Goal: Information Seeking & Learning: Learn about a topic

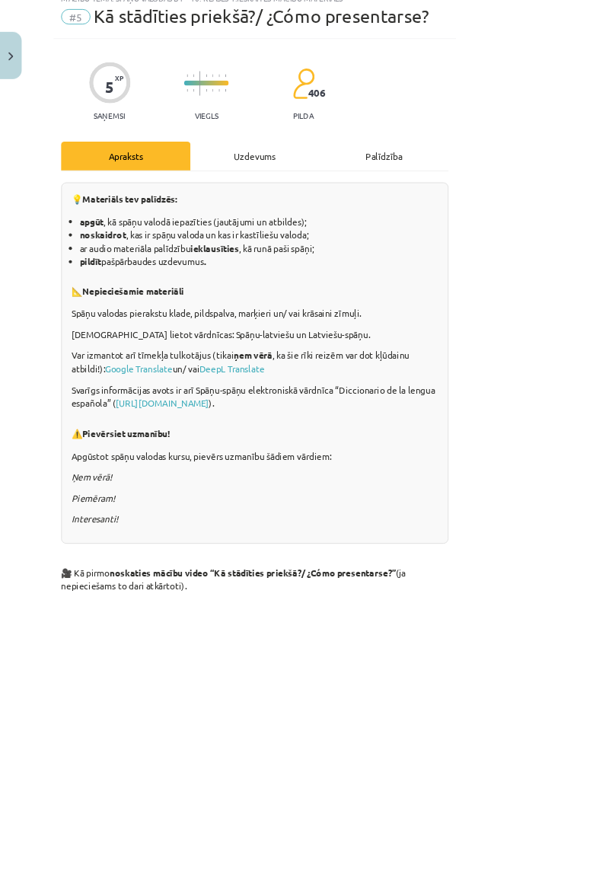
scroll to position [55, 0]
click at [12, 67] on img "Close" at bounding box center [13, 67] width 6 height 10
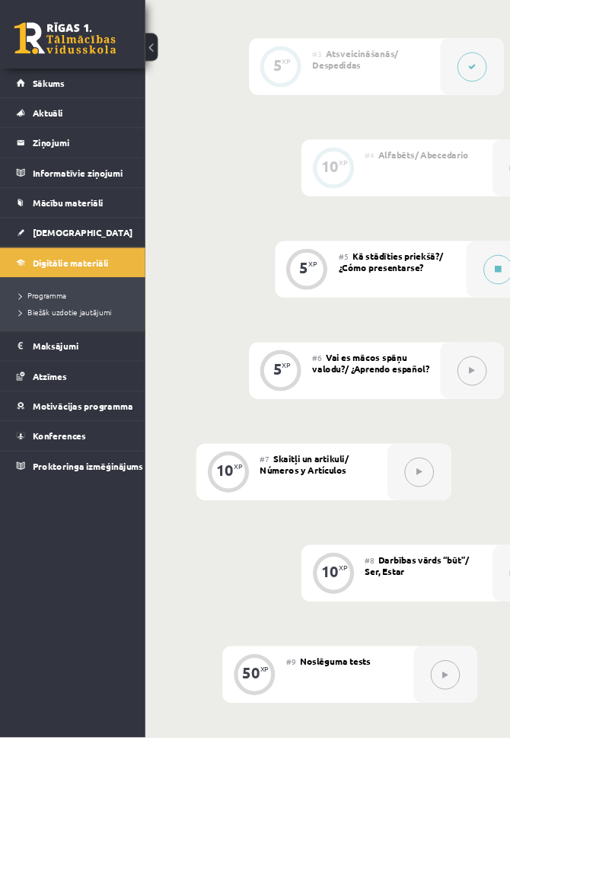
scroll to position [888, 0]
click at [607, 334] on div at bounding box center [595, 320] width 76 height 68
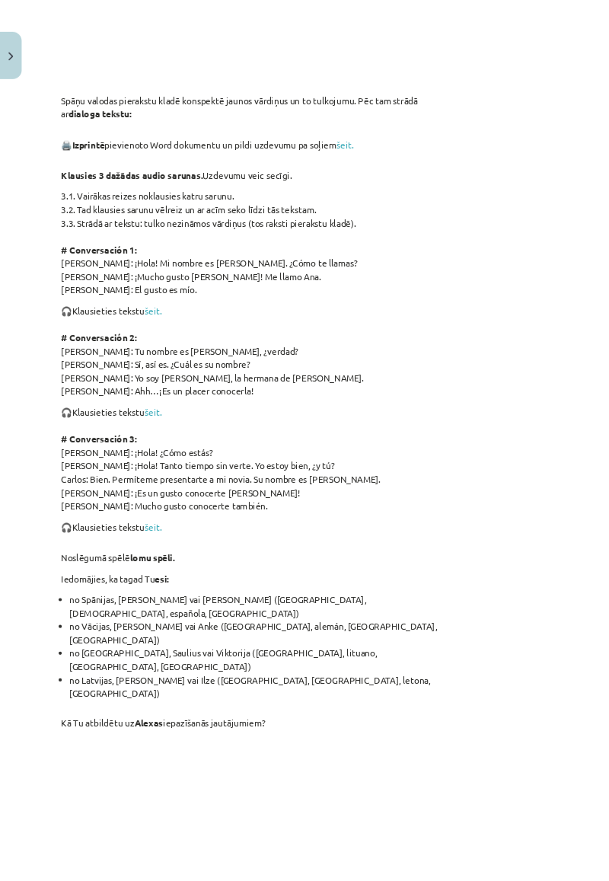
scroll to position [946, 0]
click at [423, 178] on link "šeit." at bounding box center [412, 171] width 21 height 14
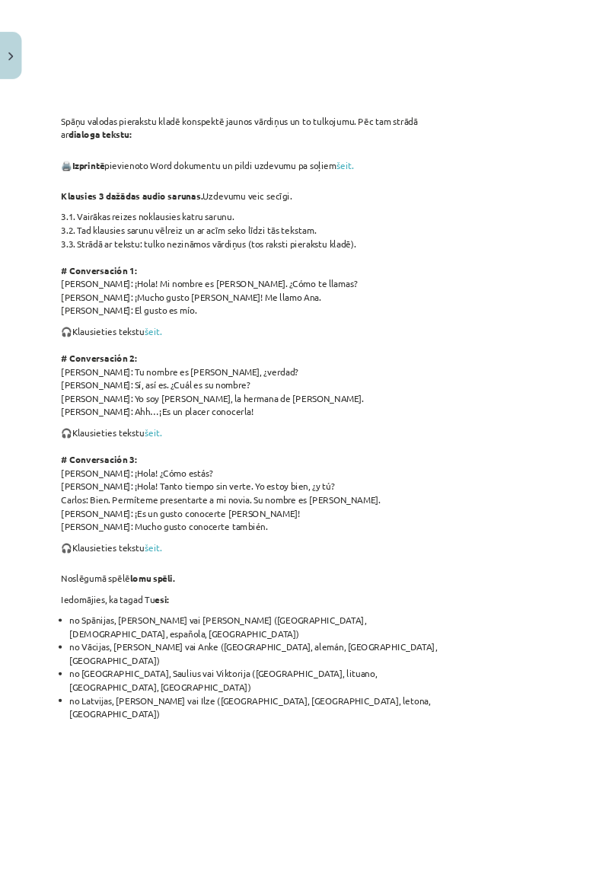
scroll to position [921, 0]
click at [192, 402] on link "šeit." at bounding box center [183, 395] width 21 height 14
click at [193, 402] on link "šeit." at bounding box center [183, 395] width 21 height 14
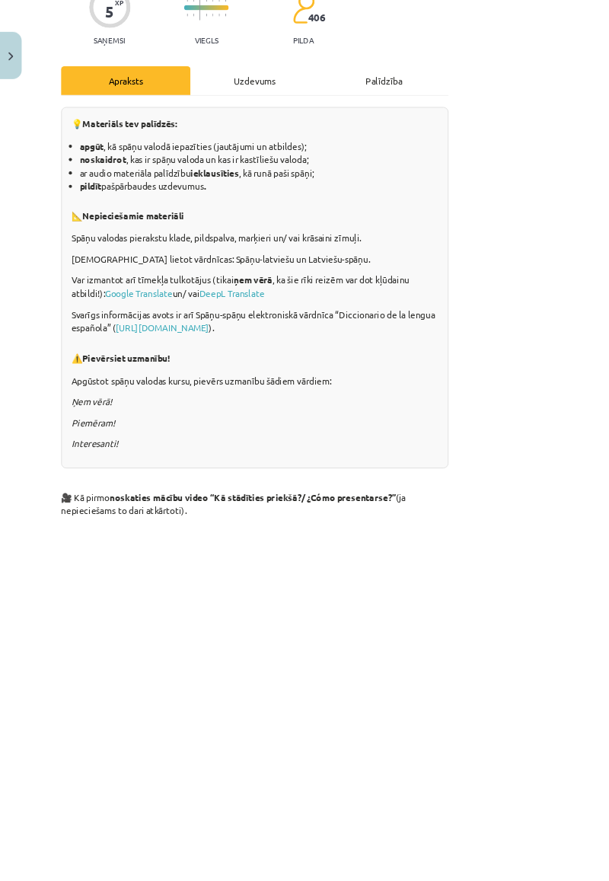
scroll to position [0, 0]
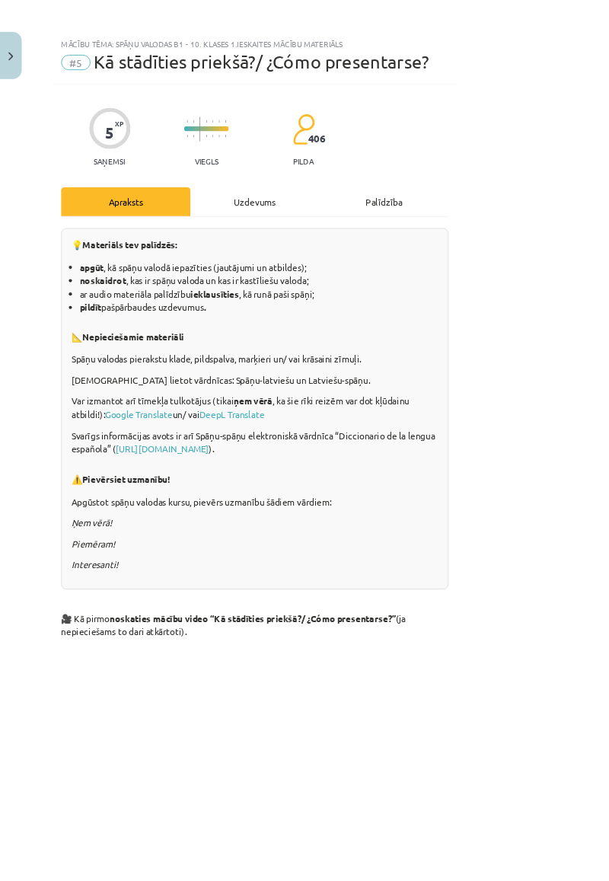
click at [368, 256] on div "Uzdevums" at bounding box center [305, 241] width 155 height 34
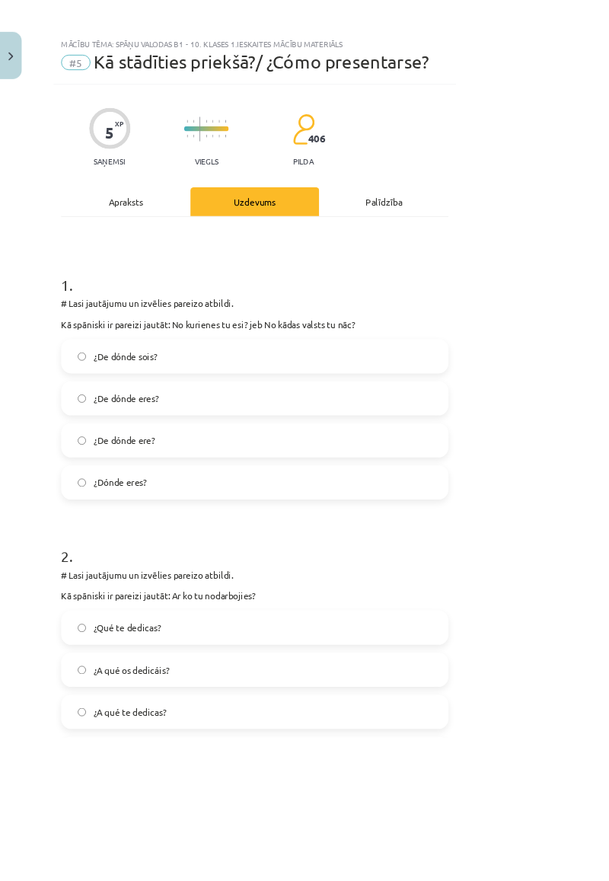
scroll to position [38, 0]
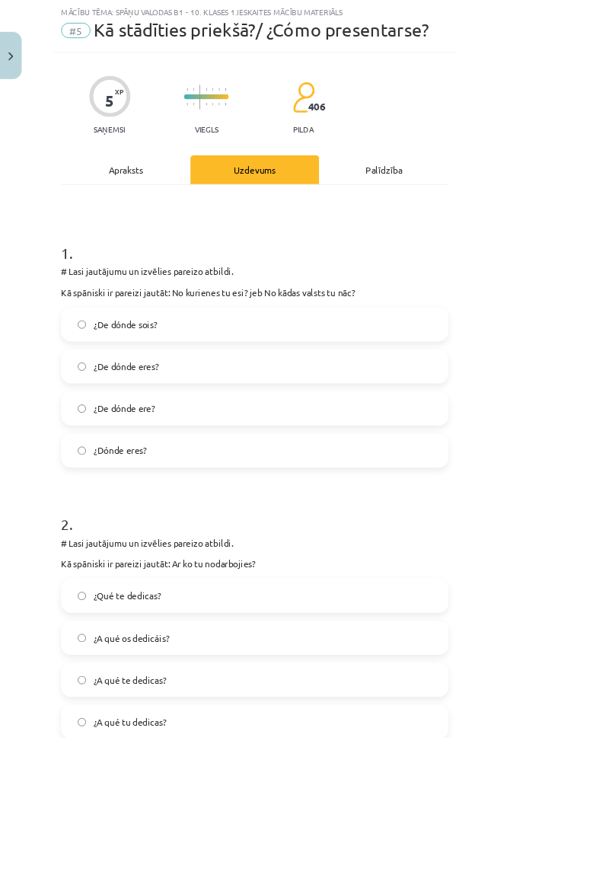
click at [263, 447] on label "¿De dónde eres?" at bounding box center [305, 438] width 460 height 38
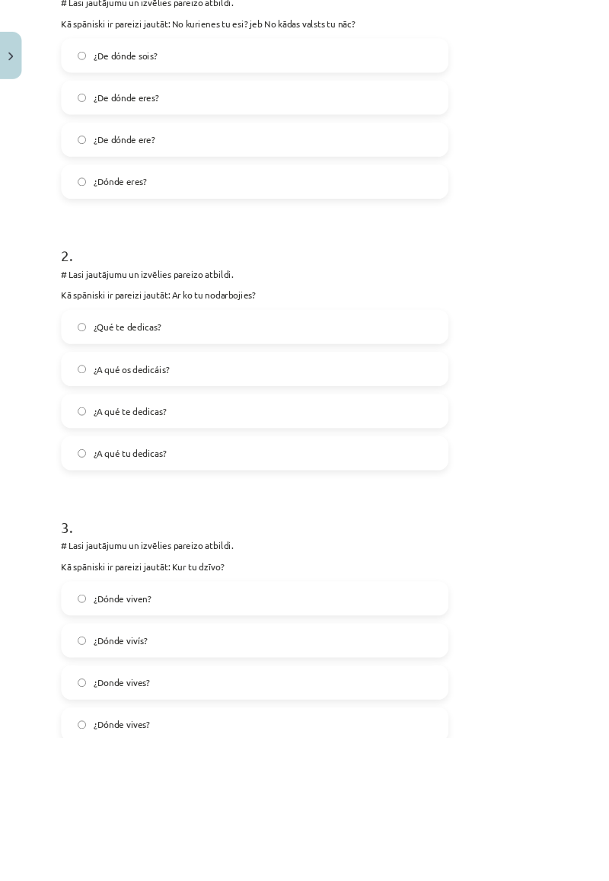
scroll to position [362, 0]
click at [250, 493] on label "¿A qué te dedicas?" at bounding box center [305, 489] width 460 height 38
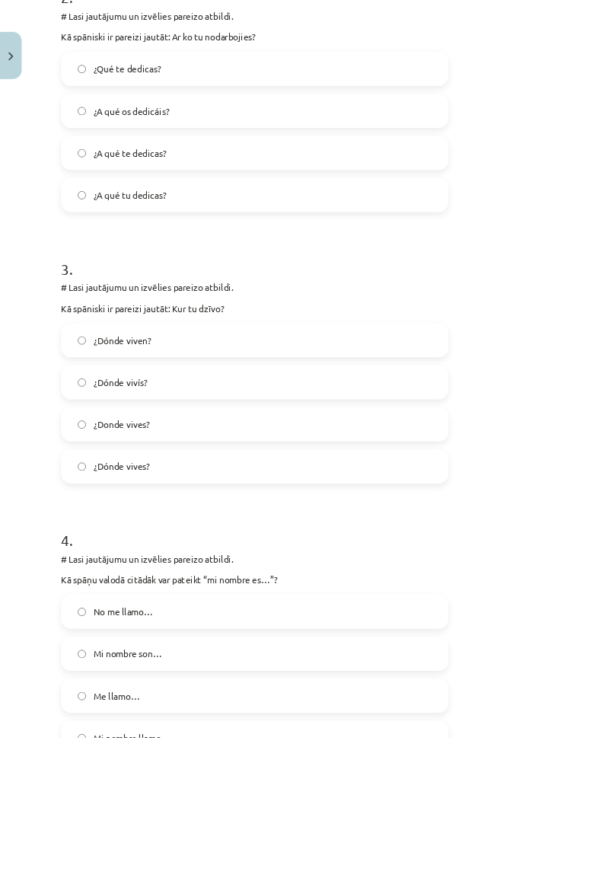
scroll to position [669, 0]
click at [230, 559] on label "¿Dónde vives?" at bounding box center [305, 556] width 460 height 38
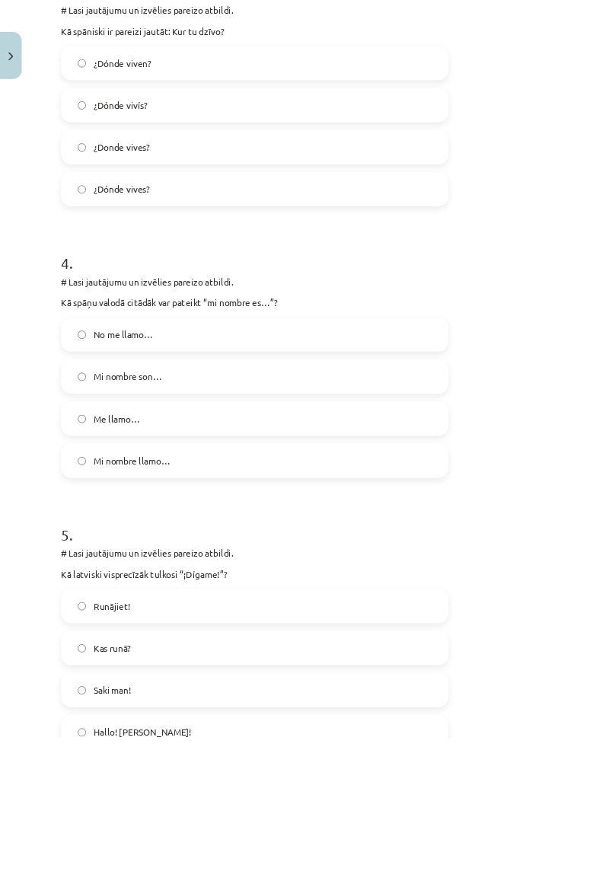
scroll to position [1011, 0]
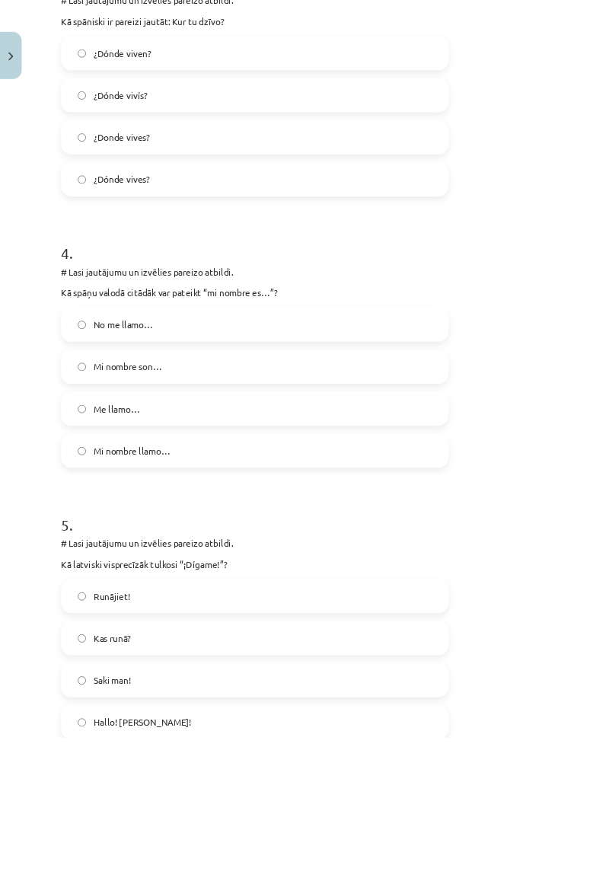
click at [296, 545] on label "Mi nombre llamo…" at bounding box center [305, 538] width 460 height 38
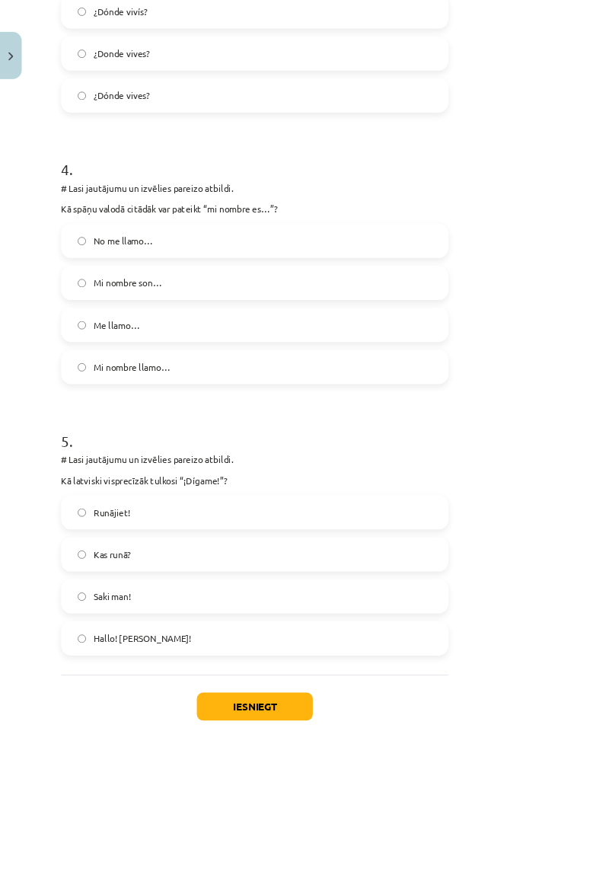
scroll to position [1126, 0]
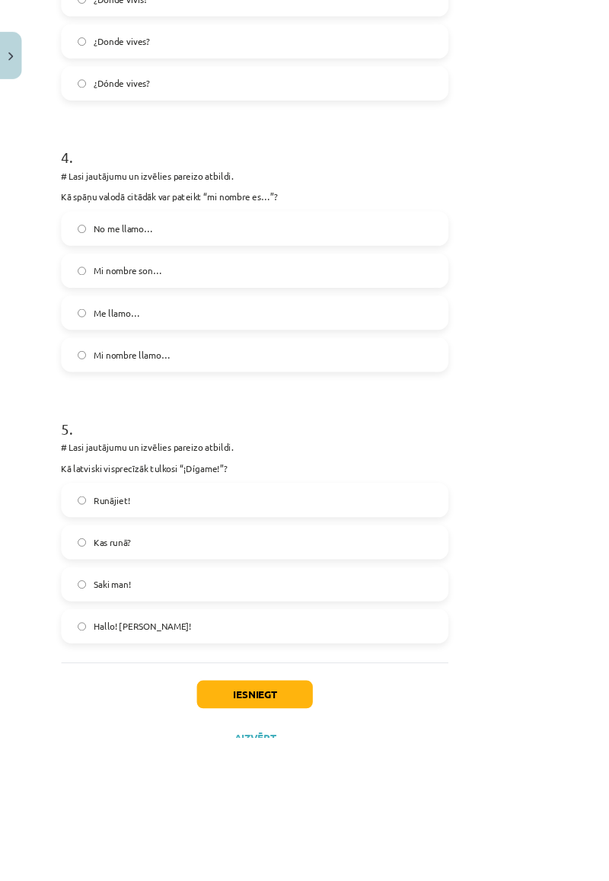
click at [237, 653] on label "Kas runā?" at bounding box center [305, 648] width 460 height 38
click at [374, 829] on button "Iesniegt" at bounding box center [304, 830] width 139 height 34
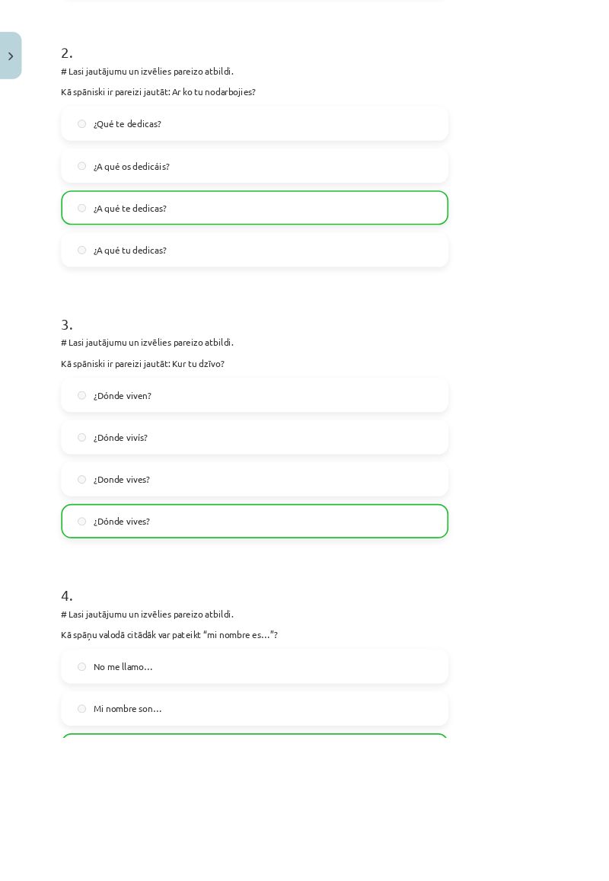
scroll to position [0, 0]
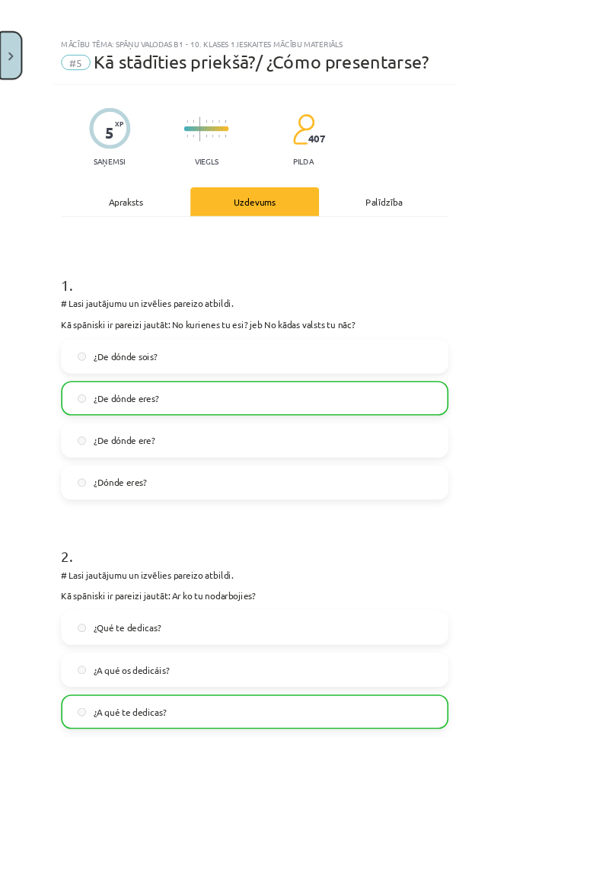
click at [22, 65] on button "Close" at bounding box center [13, 66] width 26 height 56
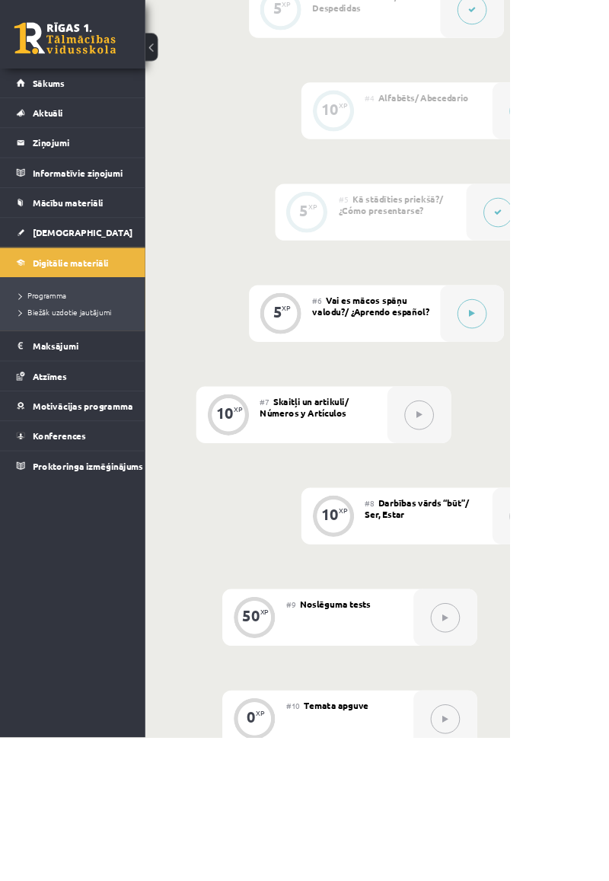
scroll to position [956, 0]
click at [579, 385] on div at bounding box center [564, 374] width 76 height 68
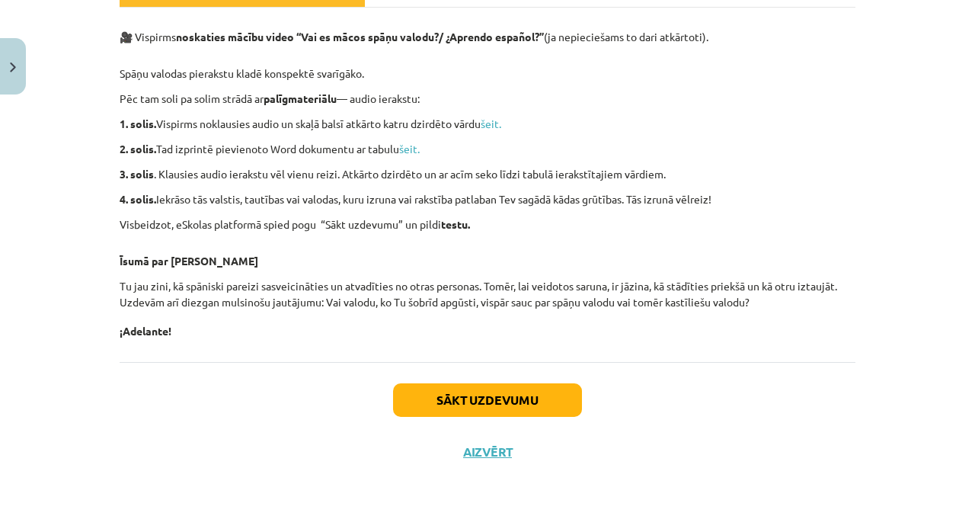
scroll to position [614, 0]
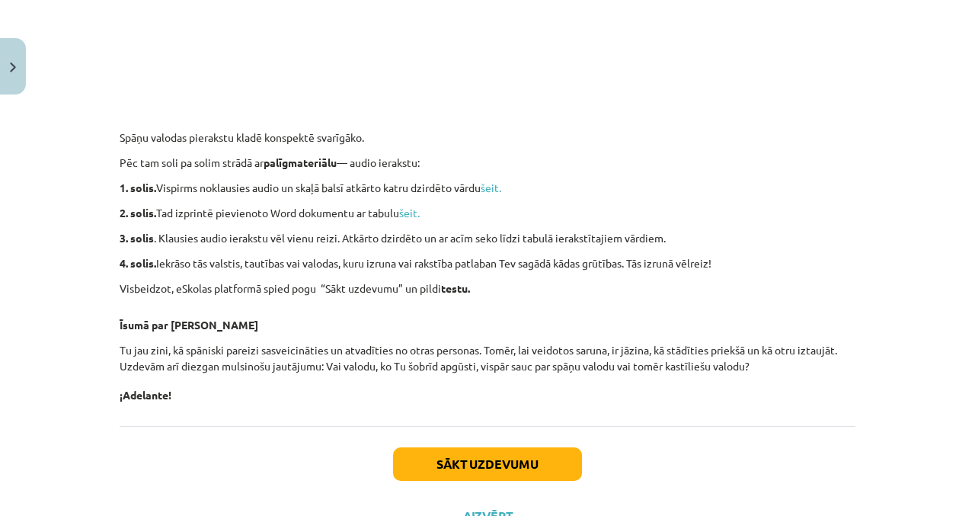
click at [501, 201] on div "🎥 Vispirms noskaties mācību video “Vai es mācos spāņu valodu?/ ¿Aprendo español…" at bounding box center [488, 31] width 736 height 744
click at [501, 190] on link "šeit." at bounding box center [491, 187] width 21 height 14
click at [420, 211] on link "šeit." at bounding box center [409, 213] width 21 height 14
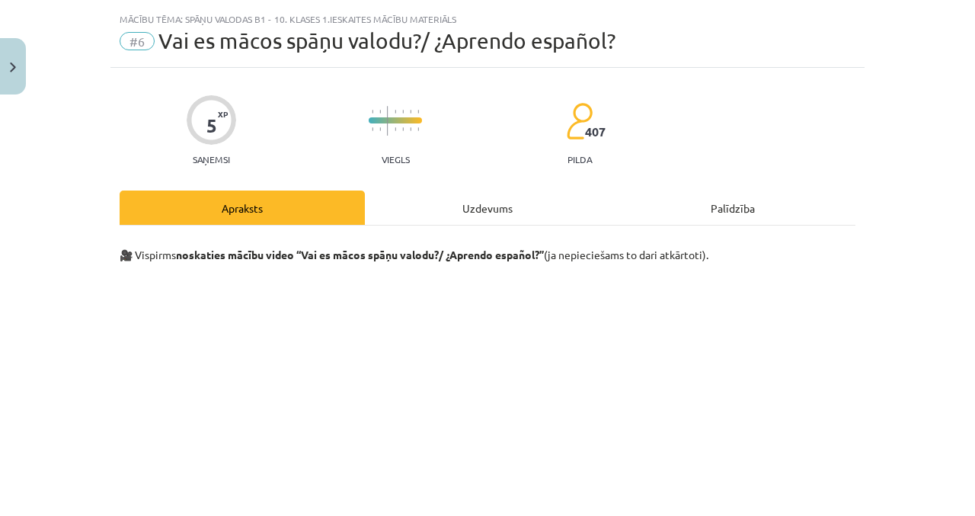
scroll to position [0, 0]
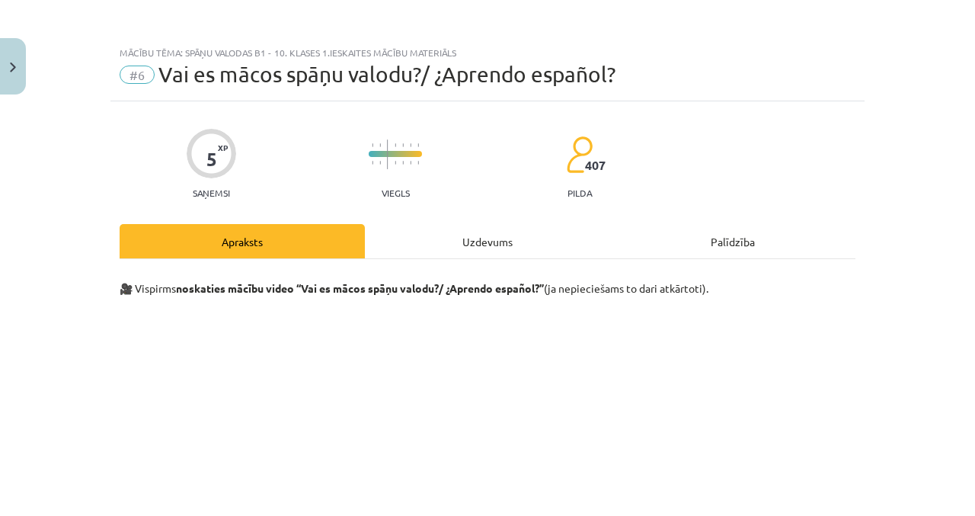
click at [493, 250] on div "Uzdevums" at bounding box center [487, 241] width 245 height 34
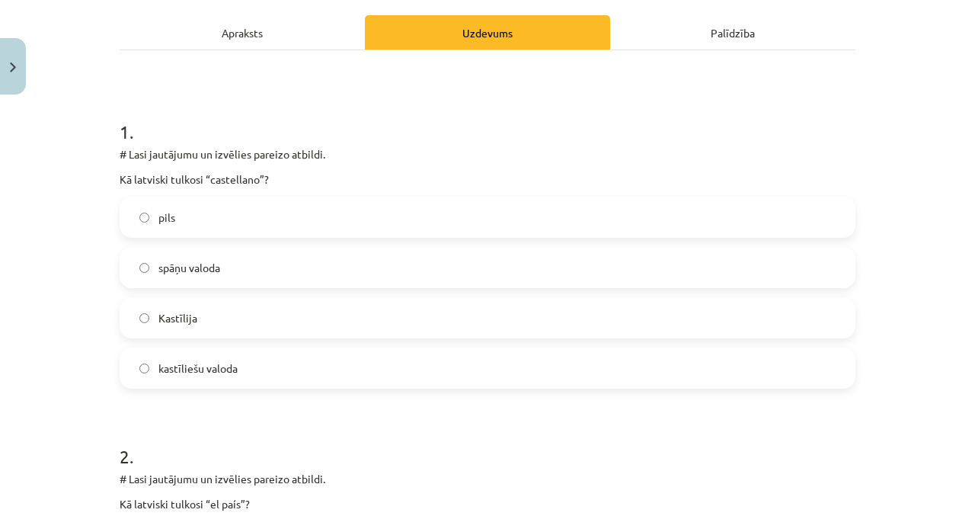
scroll to position [212, 0]
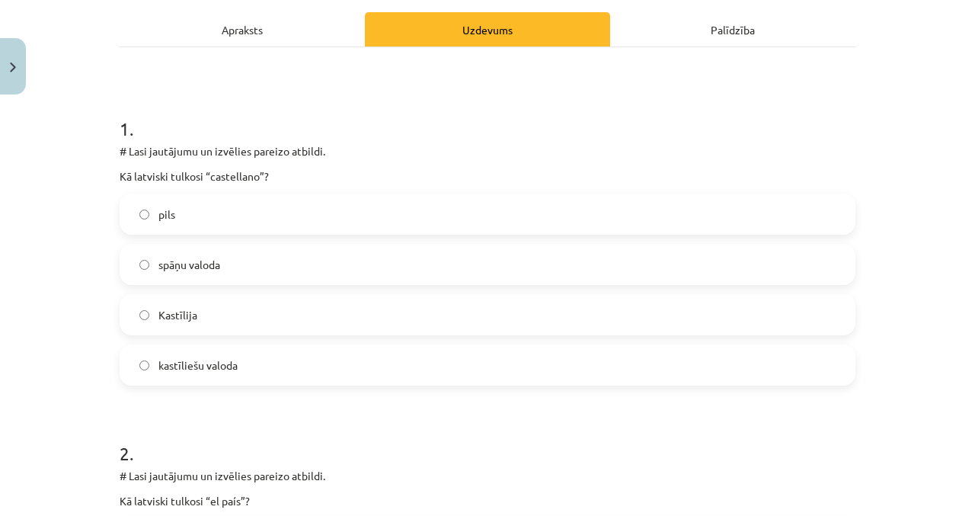
click at [373, 200] on label "pils" at bounding box center [487, 214] width 733 height 38
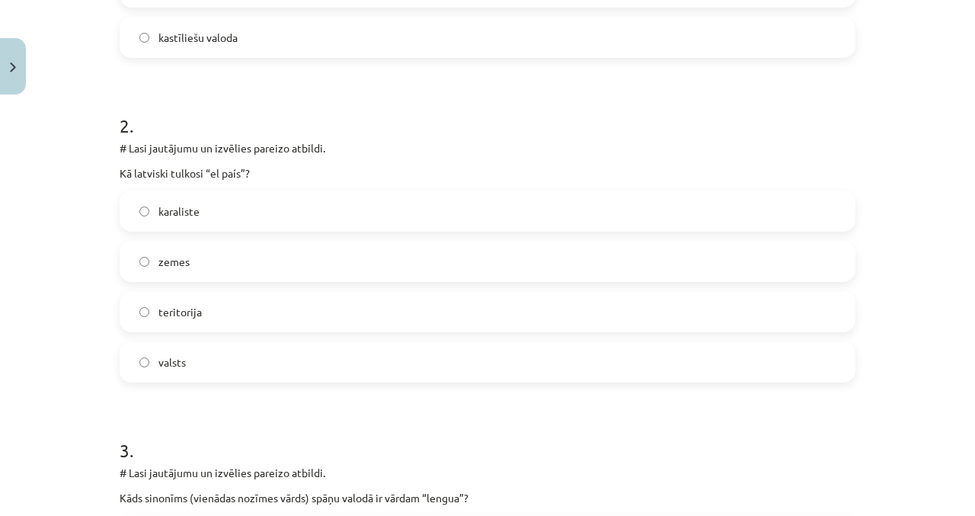
scroll to position [542, 0]
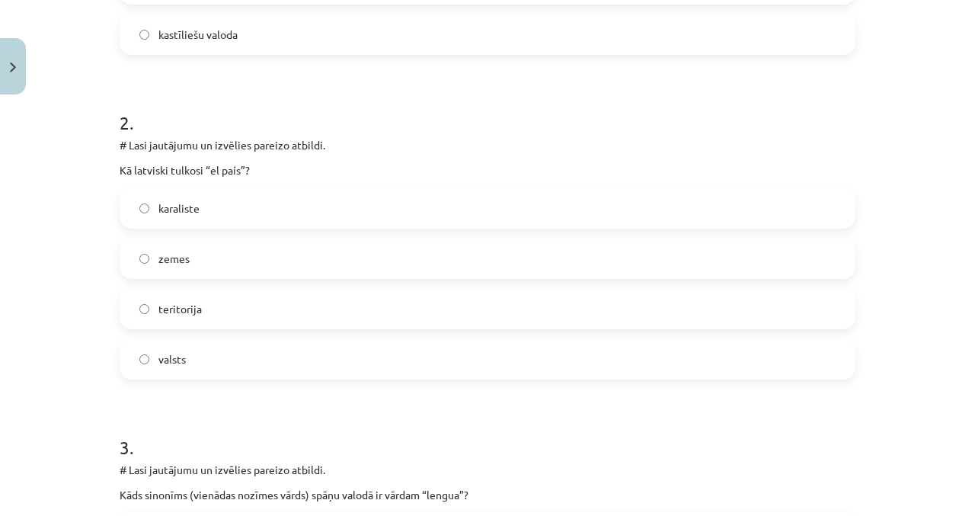
click at [311, 366] on label "valsts" at bounding box center [487, 359] width 733 height 38
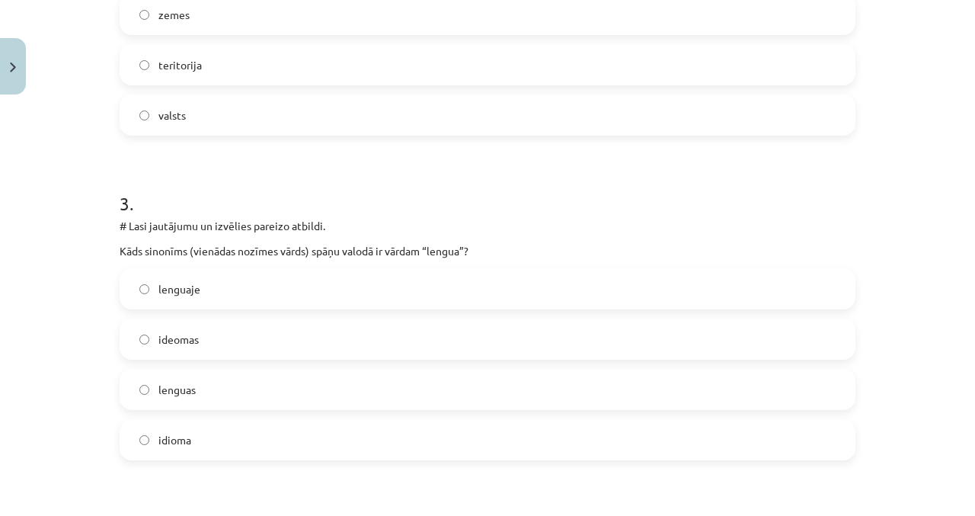
scroll to position [829, 0]
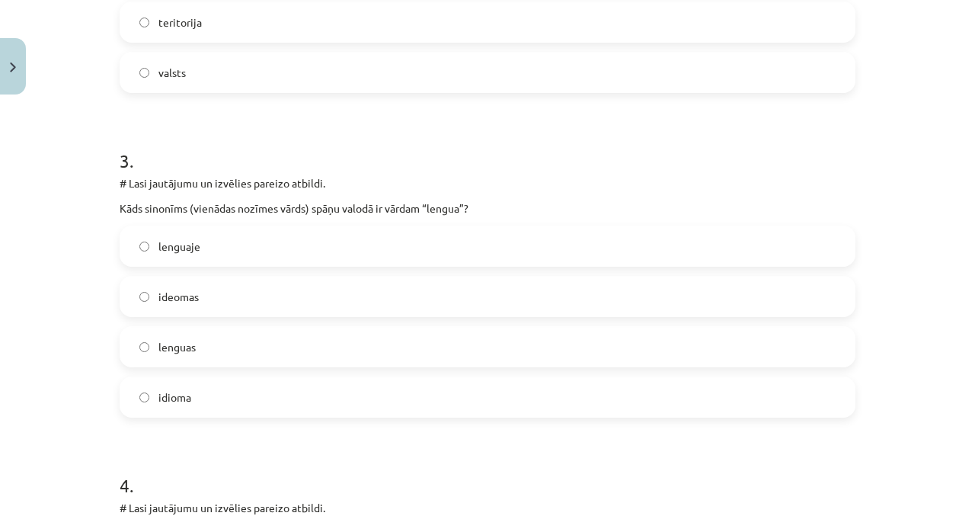
click at [325, 407] on label "idioma" at bounding box center [487, 397] width 733 height 38
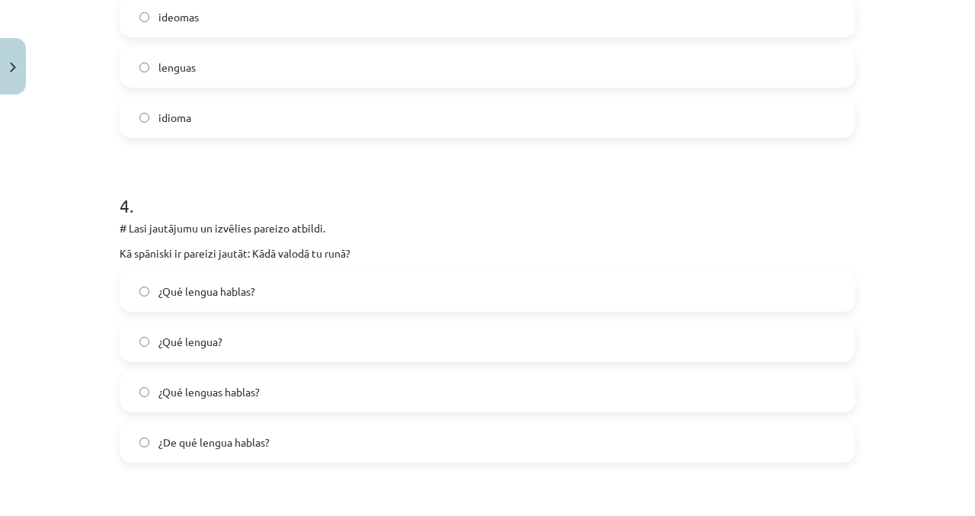
scroll to position [1107, 0]
click at [407, 452] on label "¿De qué lengua hablas?" at bounding box center [487, 442] width 733 height 38
click at [420, 408] on label "¿Qué lenguas hablas?" at bounding box center [487, 392] width 733 height 38
click at [446, 338] on label "¿Qué lengua?" at bounding box center [487, 342] width 733 height 38
click at [473, 294] on label "¿Qué lengua hablas?" at bounding box center [487, 292] width 733 height 38
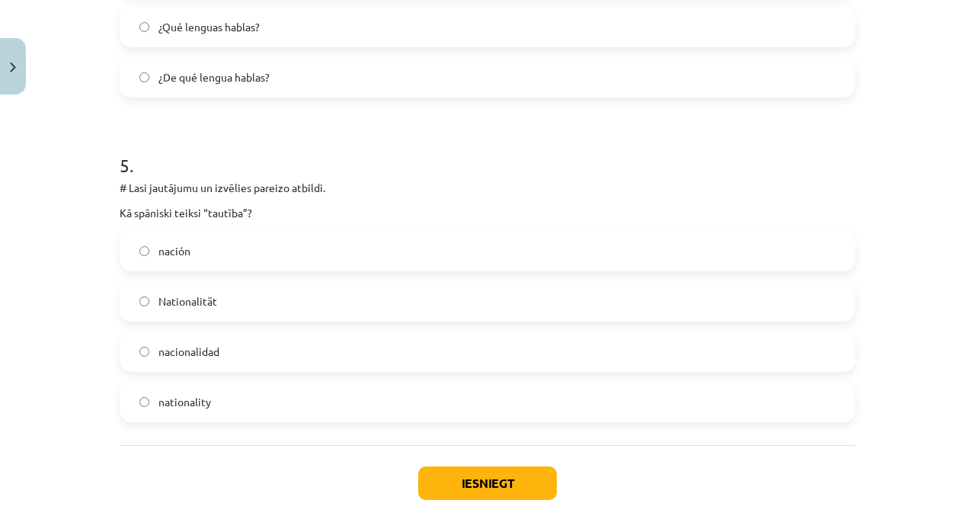
scroll to position [1491, 0]
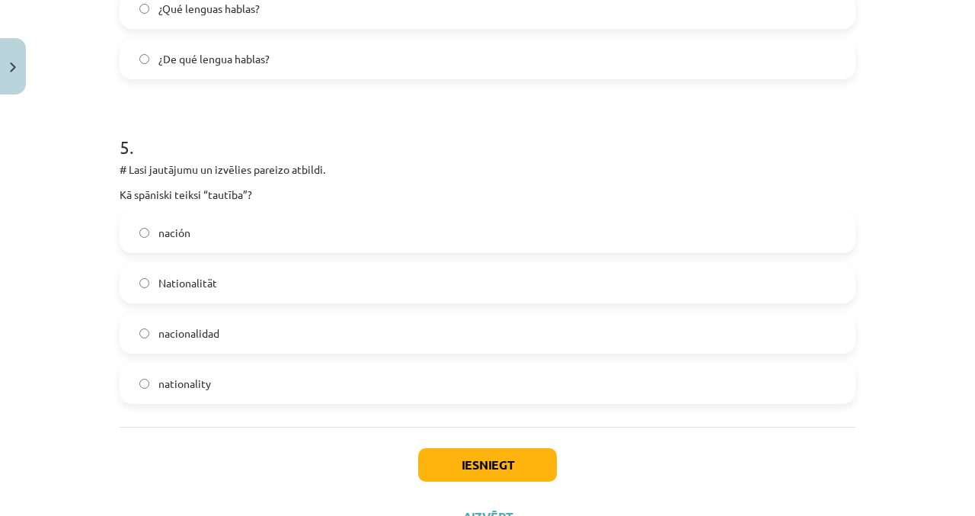
click at [382, 337] on label "nacionalidad" at bounding box center [487, 333] width 733 height 38
click at [512, 461] on button "Iesniegt" at bounding box center [487, 465] width 139 height 34
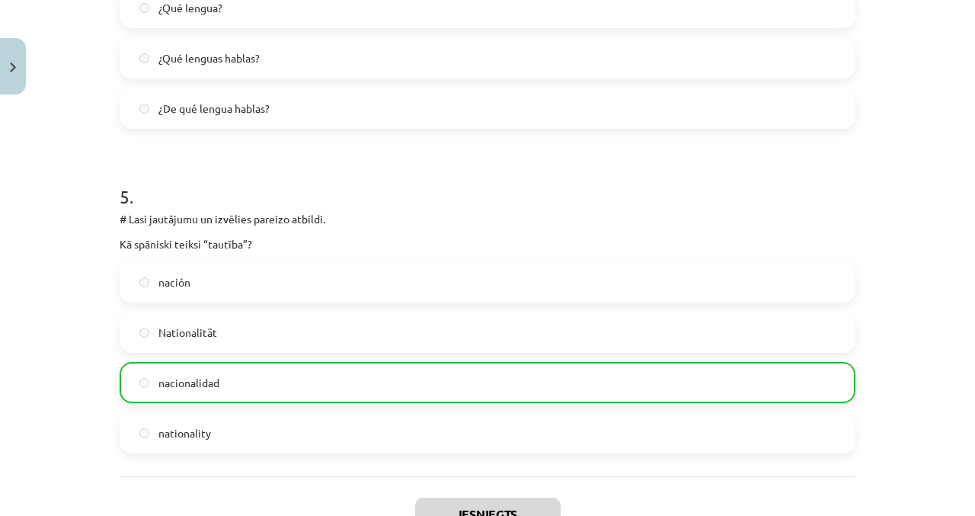
scroll to position [1538, 0]
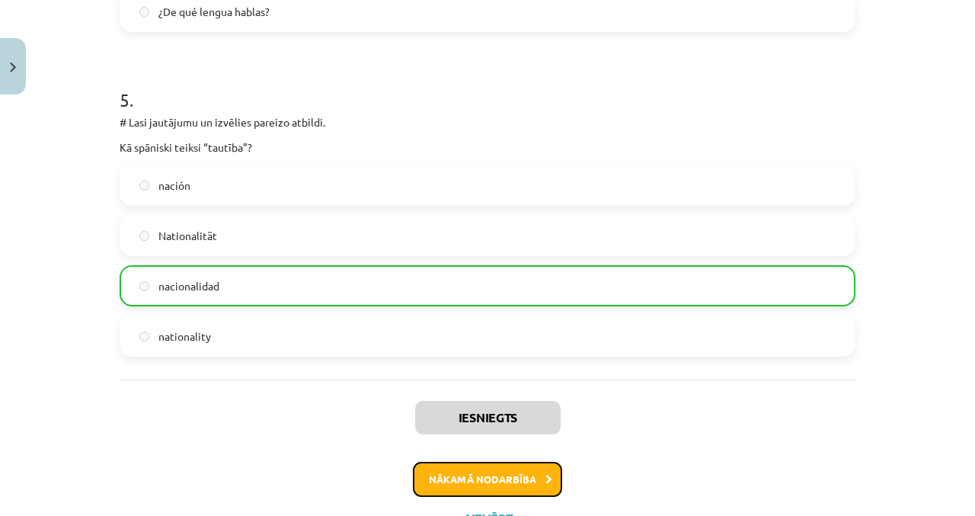
click at [535, 478] on button "Nākamā nodarbība" at bounding box center [487, 478] width 149 height 35
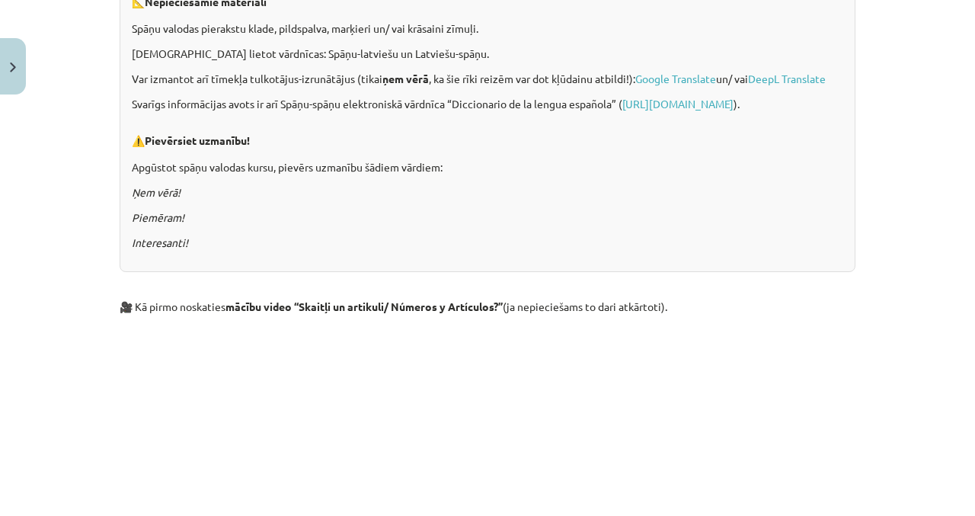
scroll to position [38, 0]
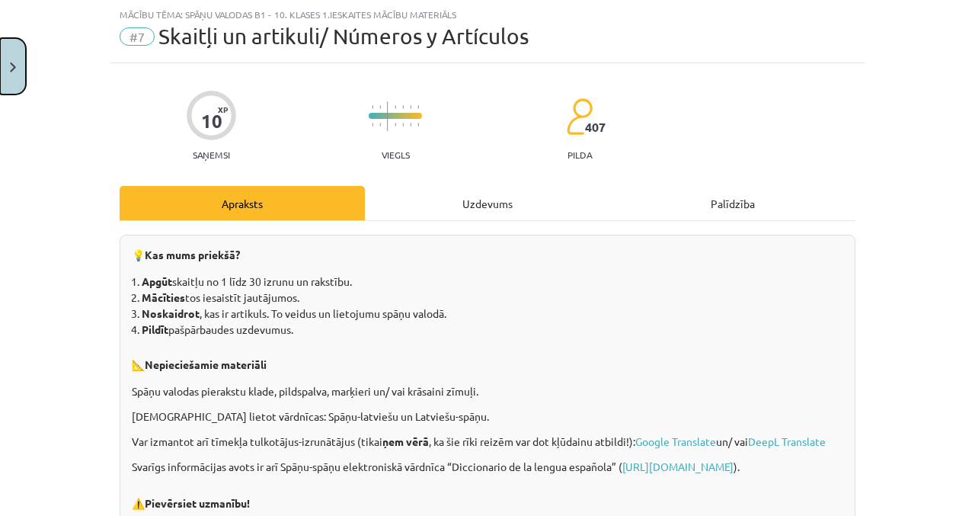
click at [12, 66] on img "Close" at bounding box center [13, 67] width 6 height 10
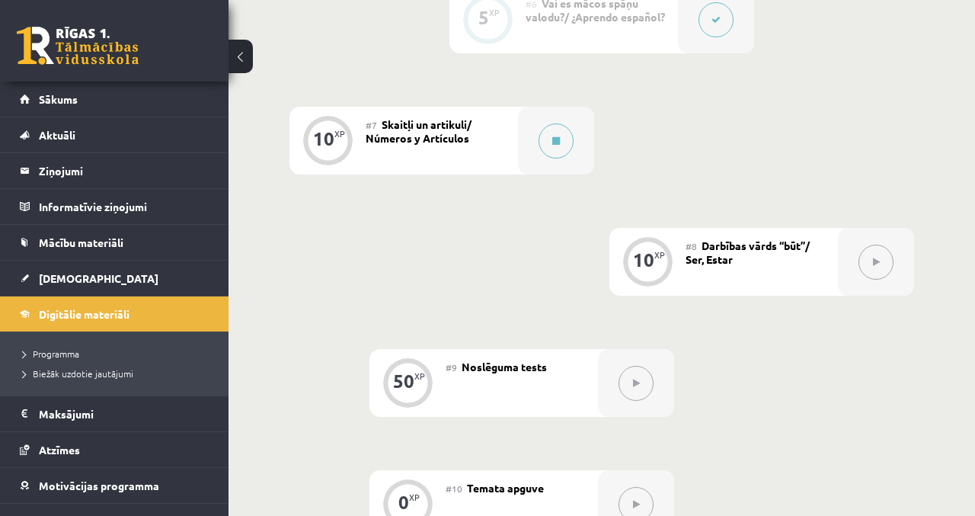
scroll to position [1135, 0]
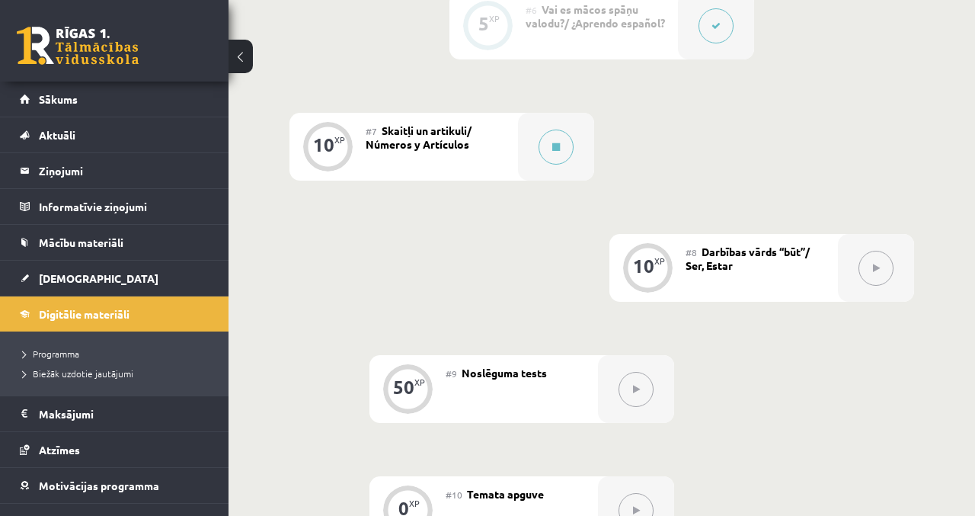
click at [557, 152] on button at bounding box center [555, 146] width 35 height 35
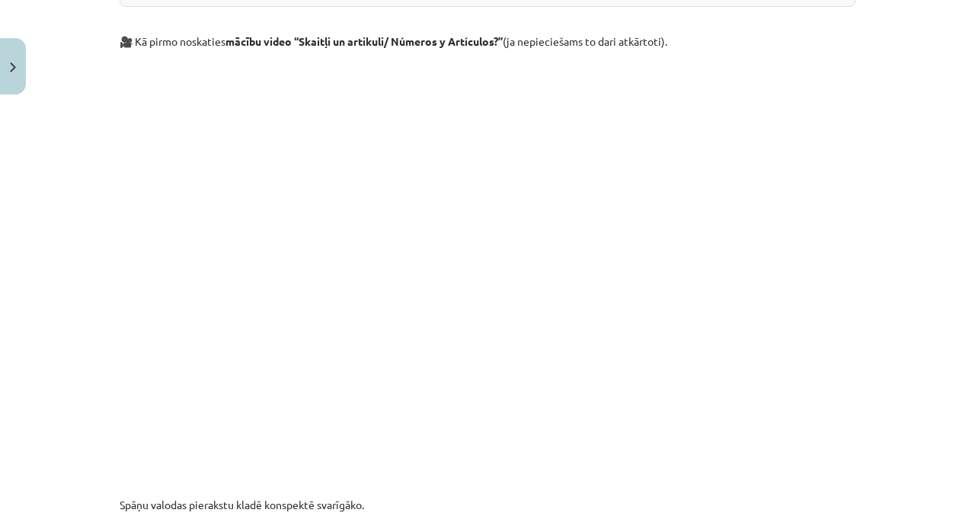
scroll to position [1002, 0]
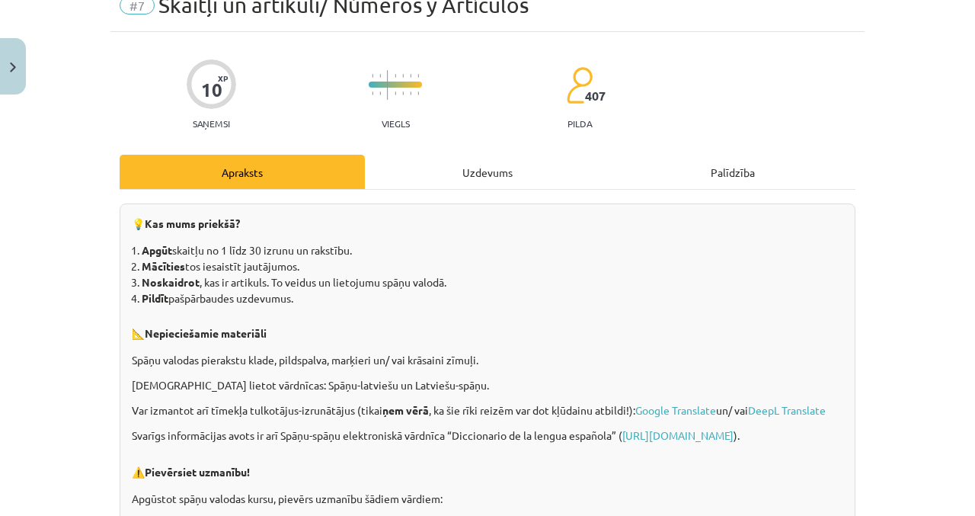
click at [496, 171] on div "Uzdevums" at bounding box center [487, 172] width 245 height 34
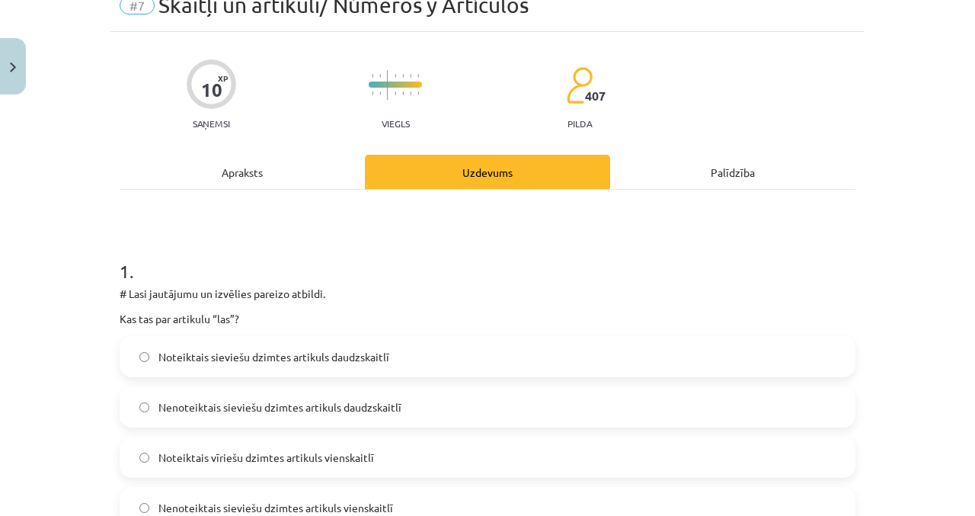
scroll to position [38, 0]
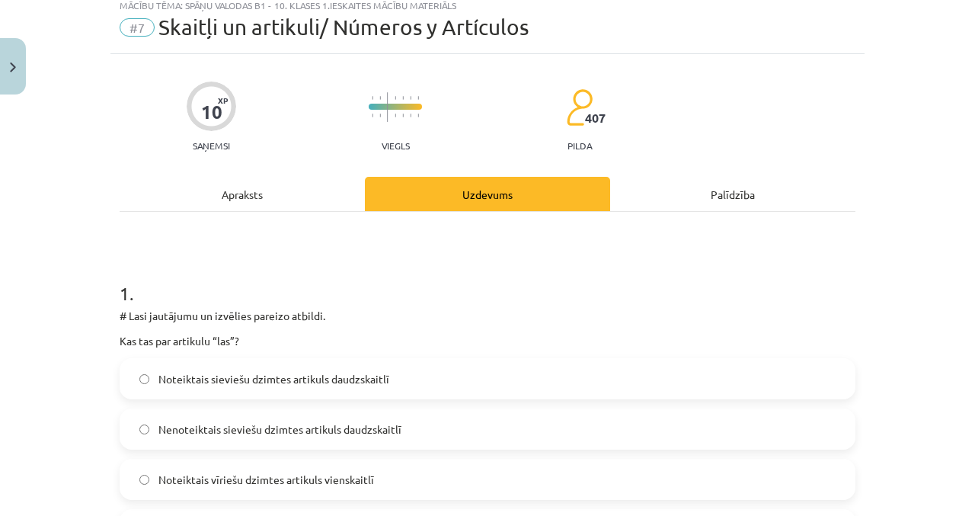
click at [295, 206] on div "Apraksts" at bounding box center [242, 194] width 245 height 34
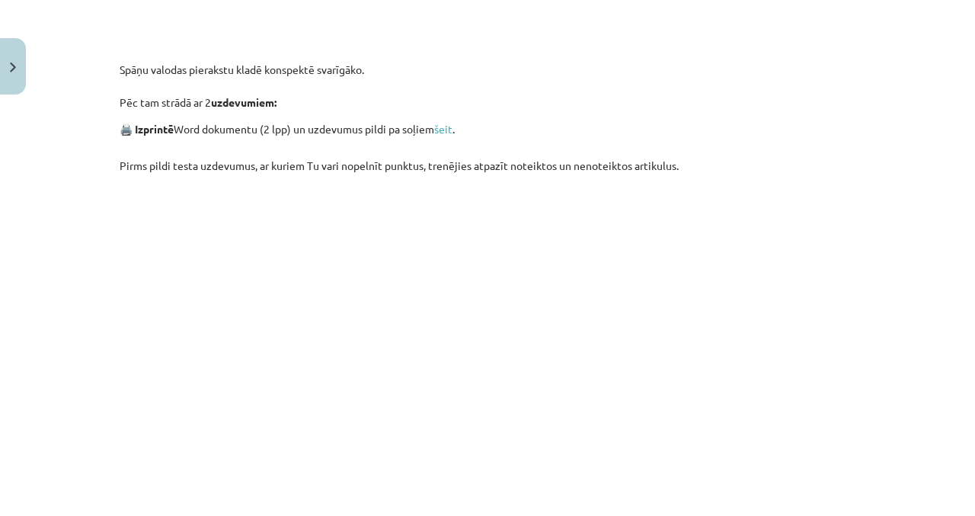
scroll to position [1059, 0]
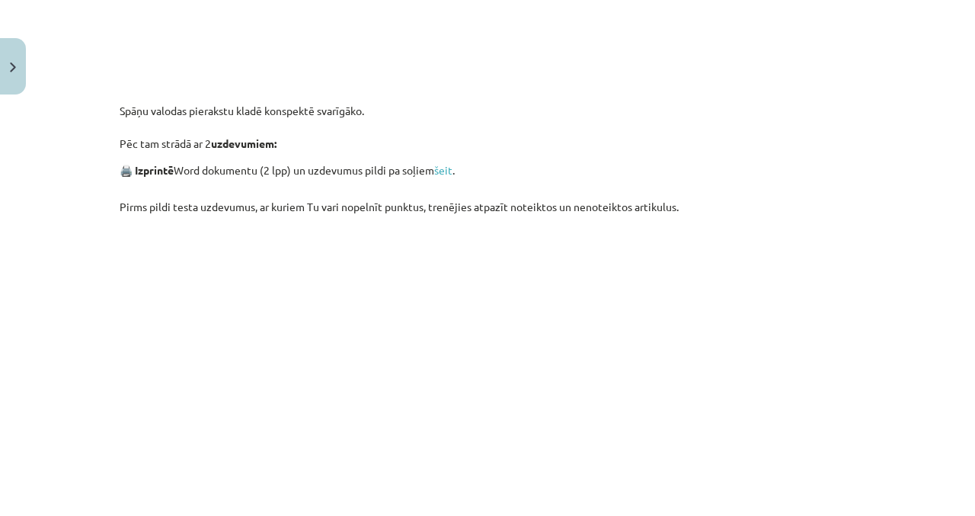
click at [458, 169] on p "🖨️ Izprintē Word dokumentu (2 lpp) un uzdevumus pildi pa soļiem šeit ." at bounding box center [488, 170] width 736 height 18
click at [452, 164] on link "šeit" at bounding box center [443, 170] width 18 height 14
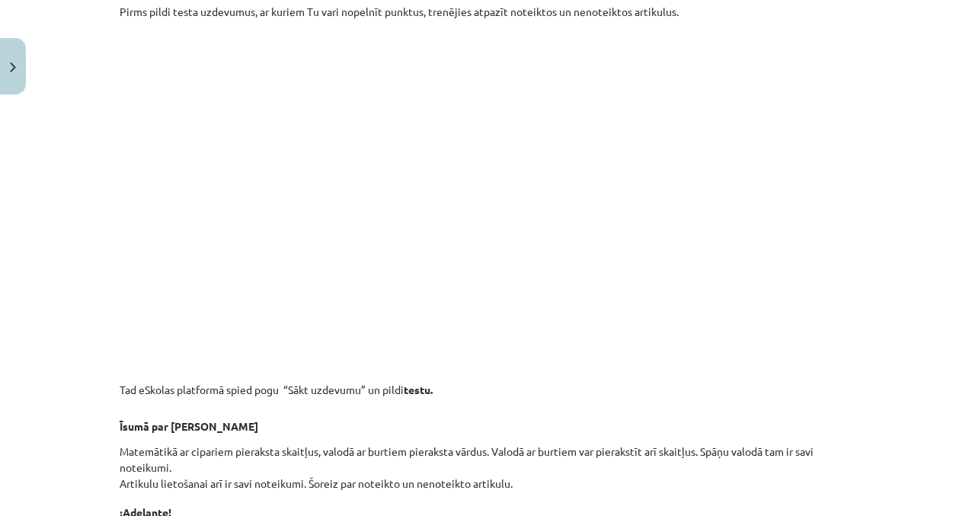
scroll to position [1242, 0]
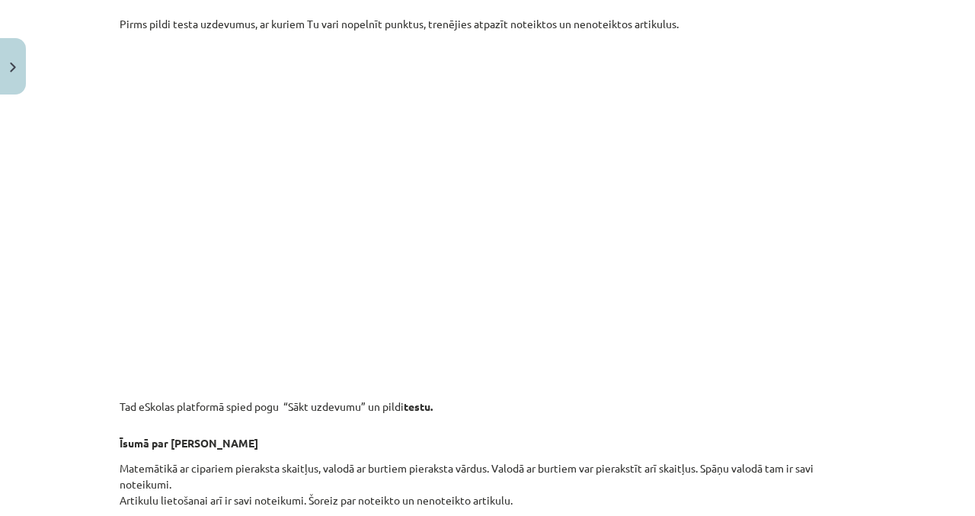
click at [63, 227] on div "Mācību tēma: Spāņu valodas b1 - 10. klases 1.ieskaites mācību materiāls #7 Skai…" at bounding box center [487, 258] width 975 height 516
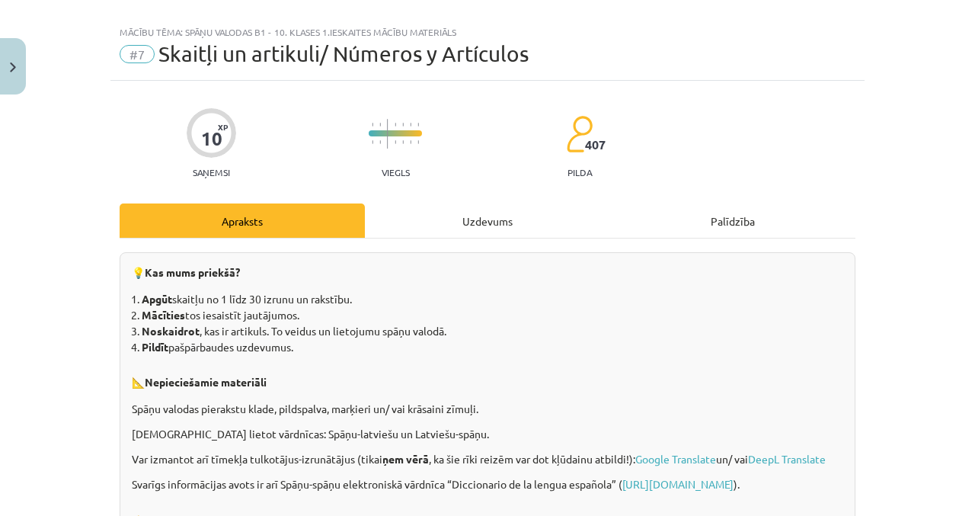
scroll to position [0, 0]
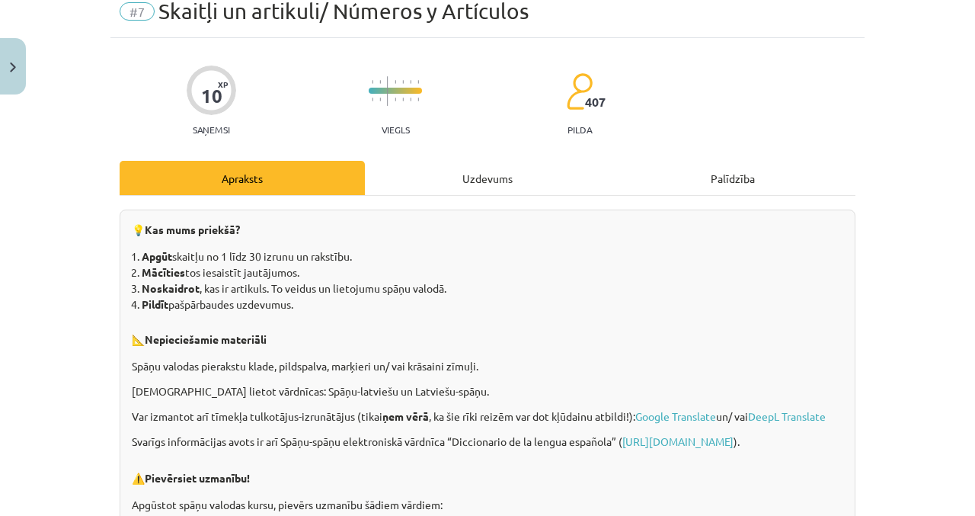
click at [466, 175] on div "Uzdevums" at bounding box center [487, 178] width 245 height 34
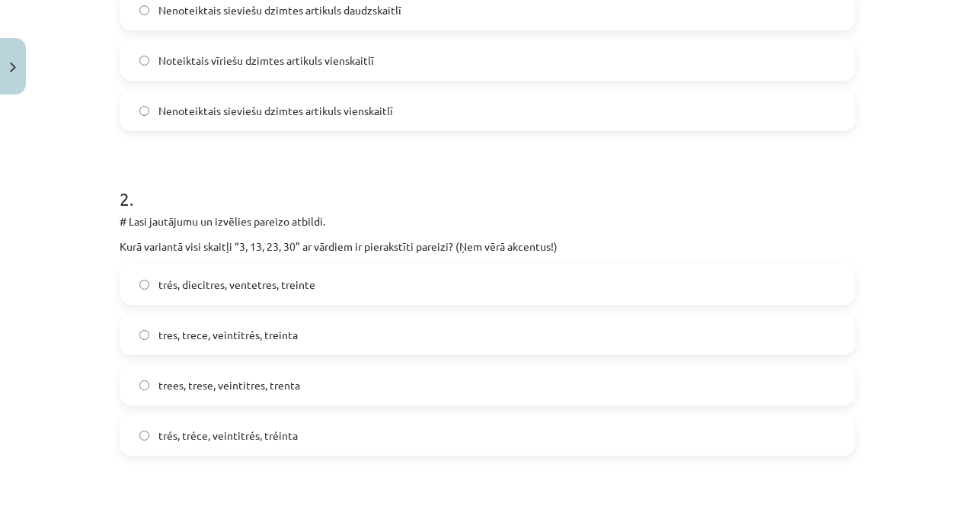
scroll to position [466, 0]
click at [285, 331] on span "tres, trece, veintitrés, treinta" at bounding box center [227, 335] width 139 height 16
click at [324, 366] on label "trees, trese, veintitres, trenta" at bounding box center [487, 385] width 733 height 38
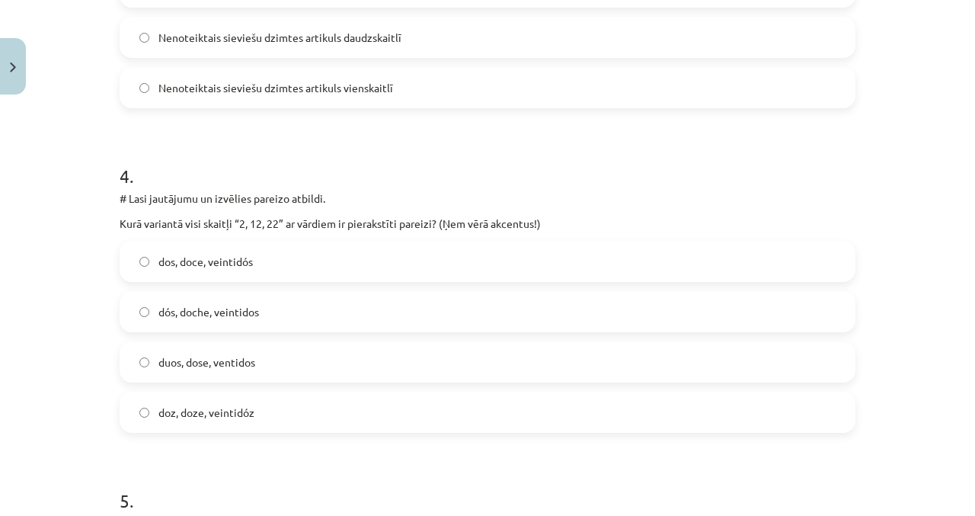
scroll to position [1138, 0]
click at [297, 275] on label "dos, doce, veintidós" at bounding box center [487, 260] width 733 height 38
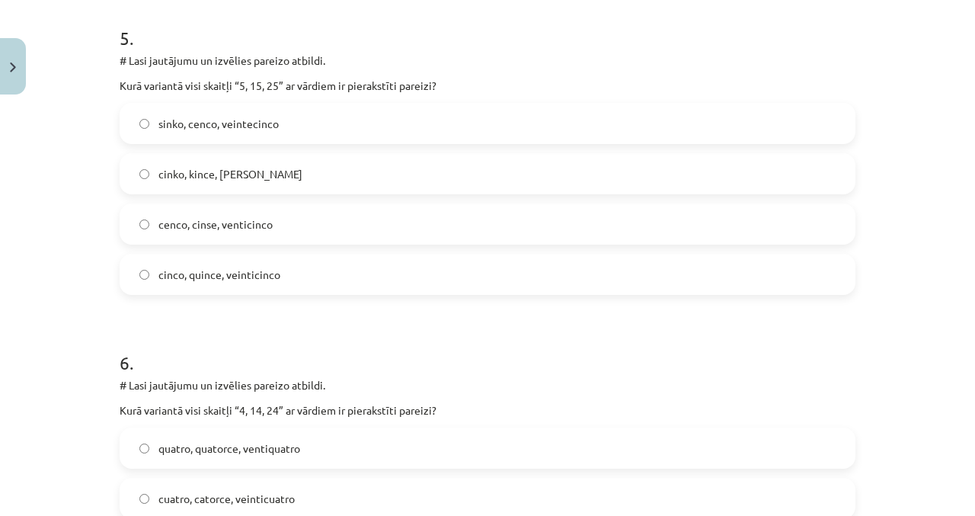
scroll to position [1601, 0]
click at [265, 289] on label "cinco, quince, veinticinco" at bounding box center [487, 273] width 733 height 38
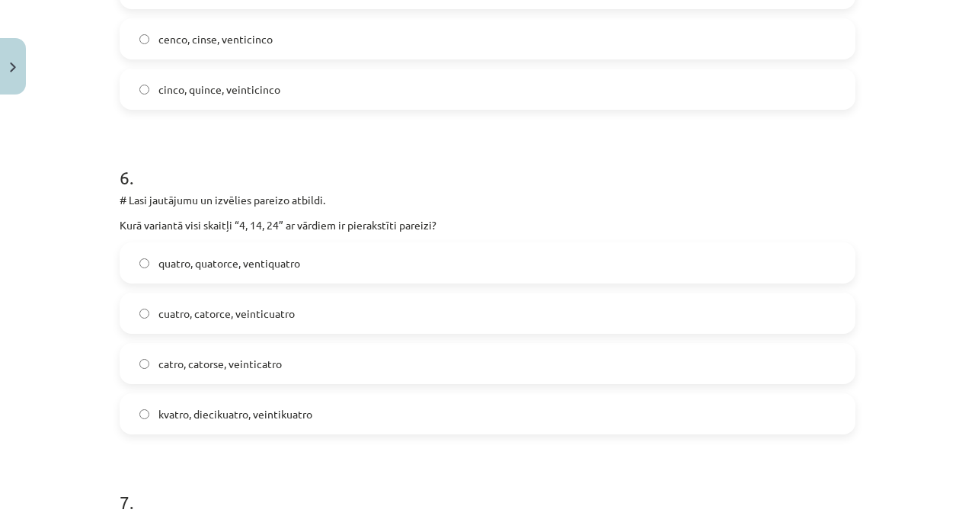
scroll to position [1788, 0]
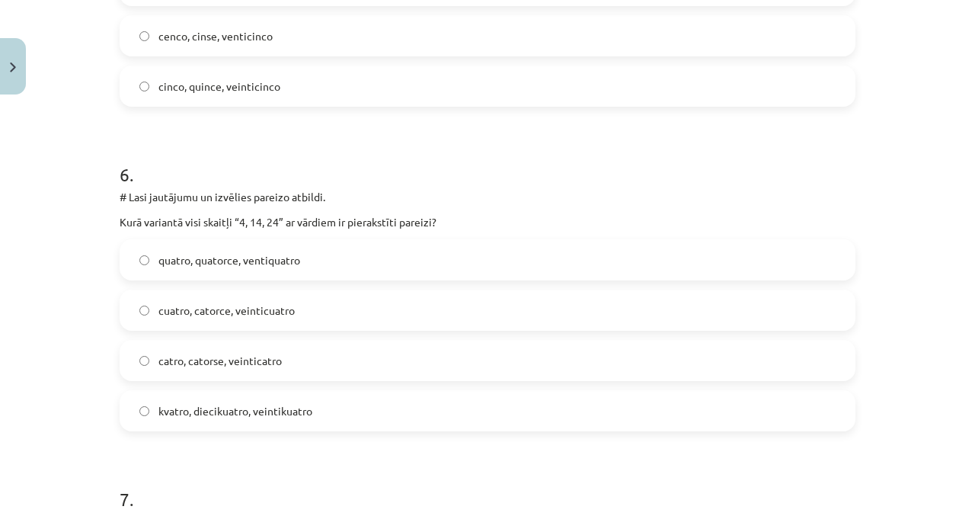
click at [259, 309] on span "cuatro, catorce, veinticuatro" at bounding box center [226, 310] width 136 height 16
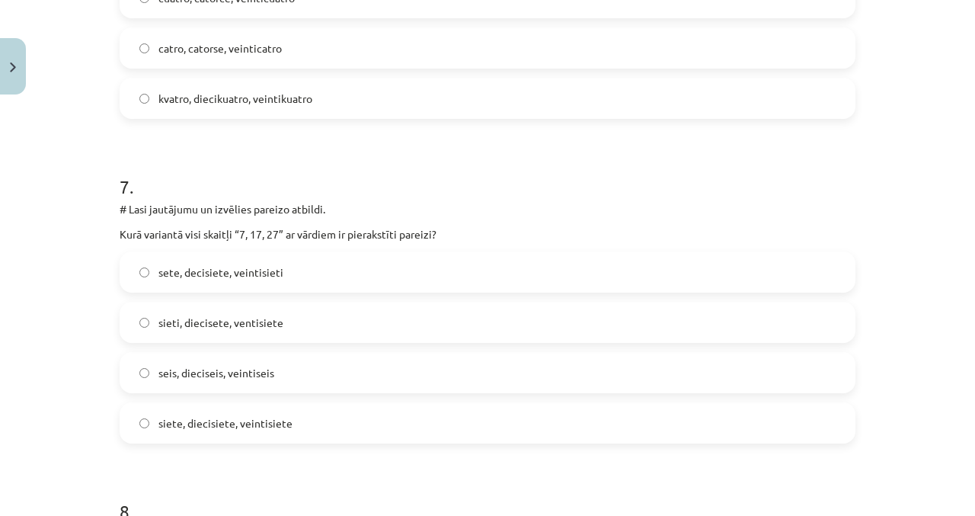
scroll to position [2103, 0]
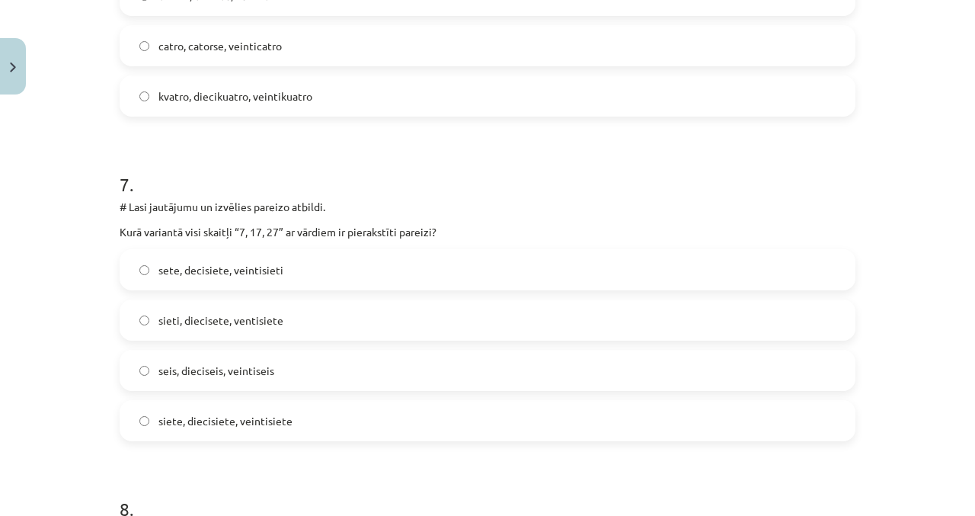
click at [242, 419] on span "siete, diecisiete, veintisiete" at bounding box center [225, 421] width 134 height 16
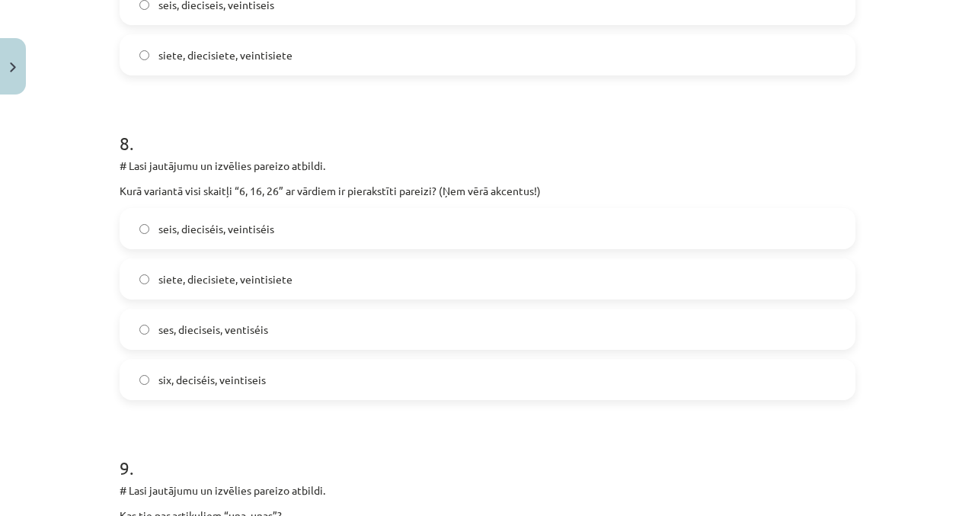
scroll to position [2469, 0]
click at [306, 212] on label "seis, dieciséis, veintiséis" at bounding box center [487, 228] width 733 height 38
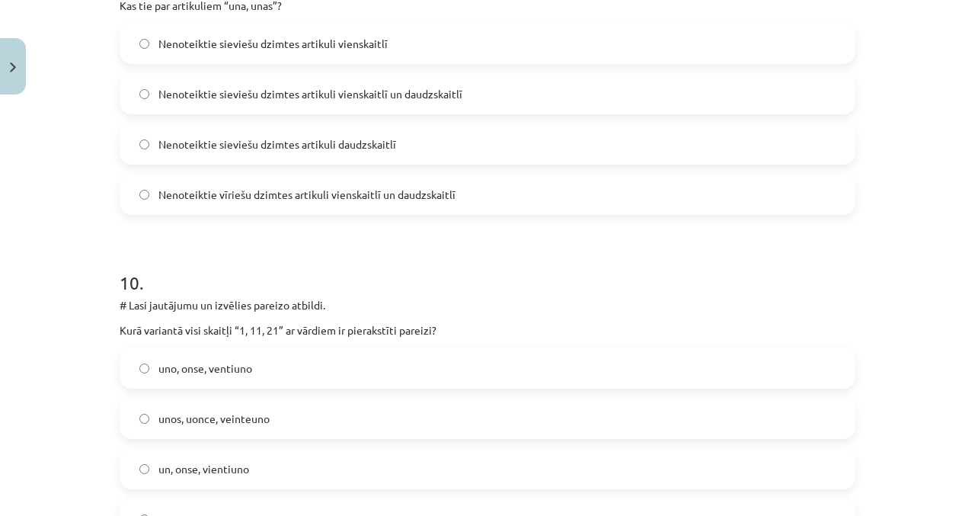
scroll to position [3027, 0]
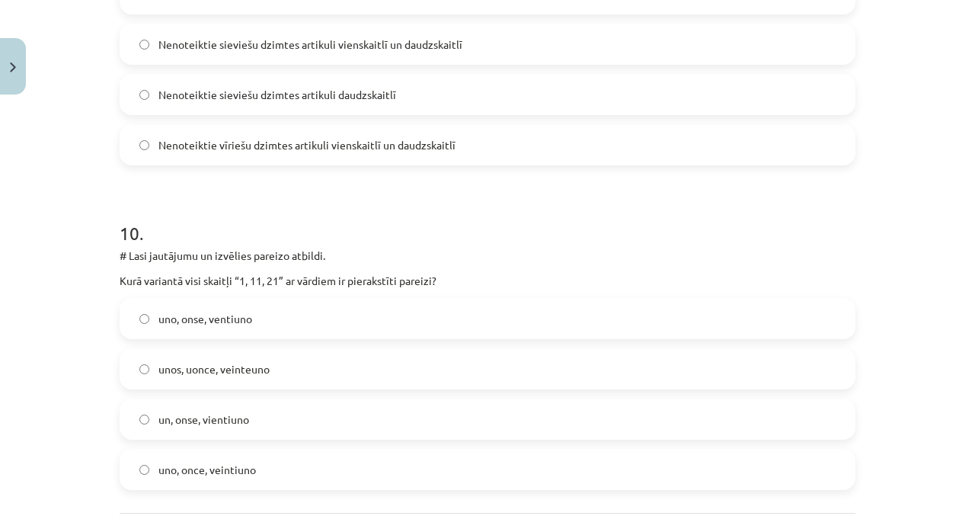
click at [295, 325] on label "uno, onse, ventiuno" at bounding box center [487, 318] width 733 height 38
click at [305, 452] on label "uno, once, veintiuno" at bounding box center [487, 469] width 733 height 38
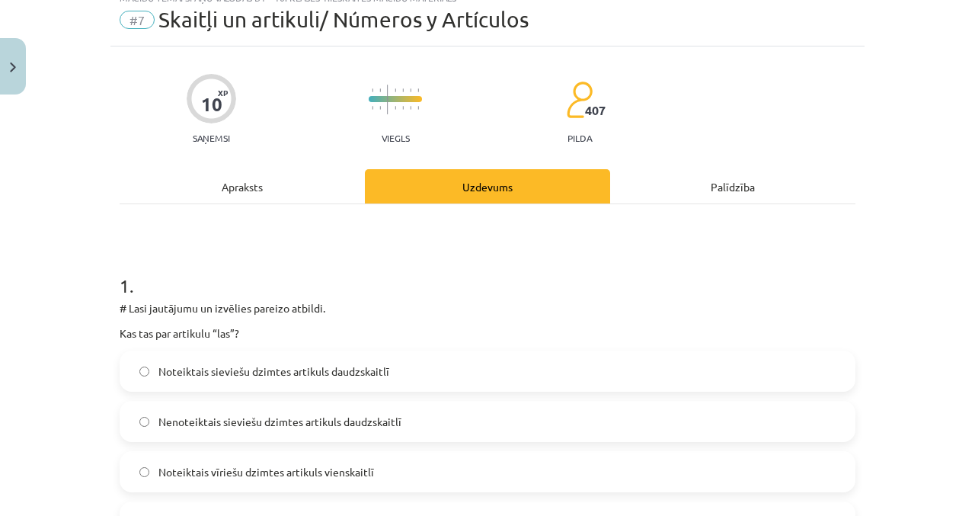
click at [216, 189] on div "Apraksts" at bounding box center [242, 186] width 245 height 34
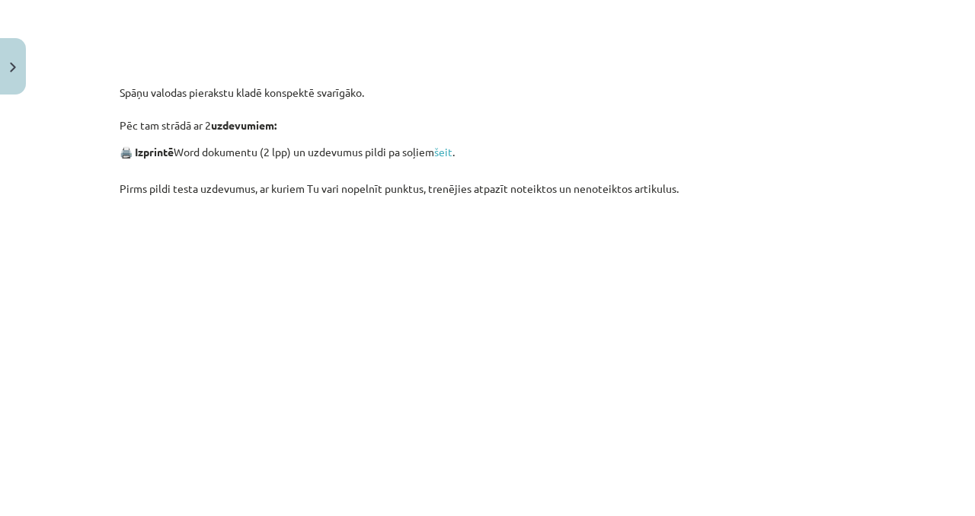
scroll to position [1097, 0]
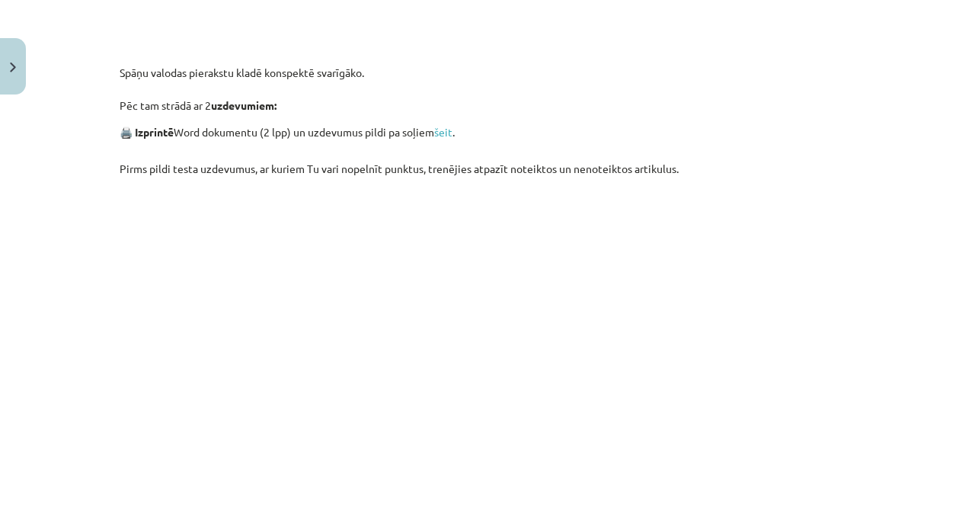
click at [64, 164] on div "Mācību tēma: Spāņu valodas b1 - 10. klases 1.ieskaites mācību materiāls #7 Skai…" at bounding box center [487, 258] width 975 height 516
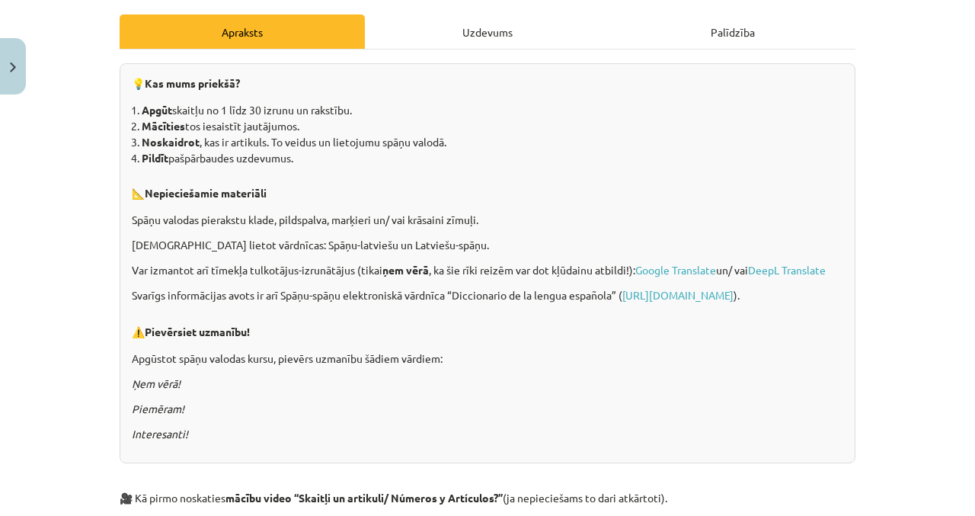
scroll to position [212, 0]
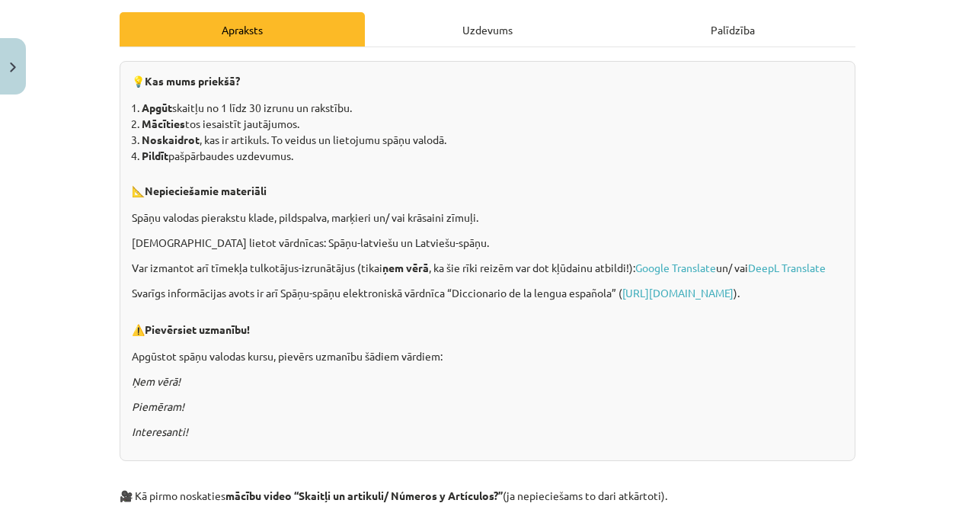
click at [524, 21] on div "Uzdevums" at bounding box center [487, 29] width 245 height 34
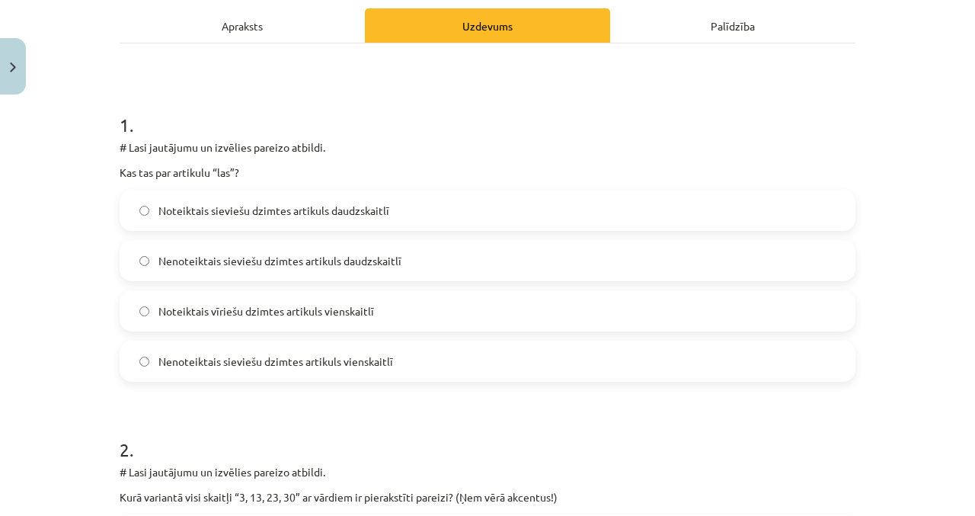
scroll to position [215, 0]
click at [370, 214] on span "Noteiktais sieviešu dzimtes artikuls daudzskaitlī" at bounding box center [273, 211] width 231 height 16
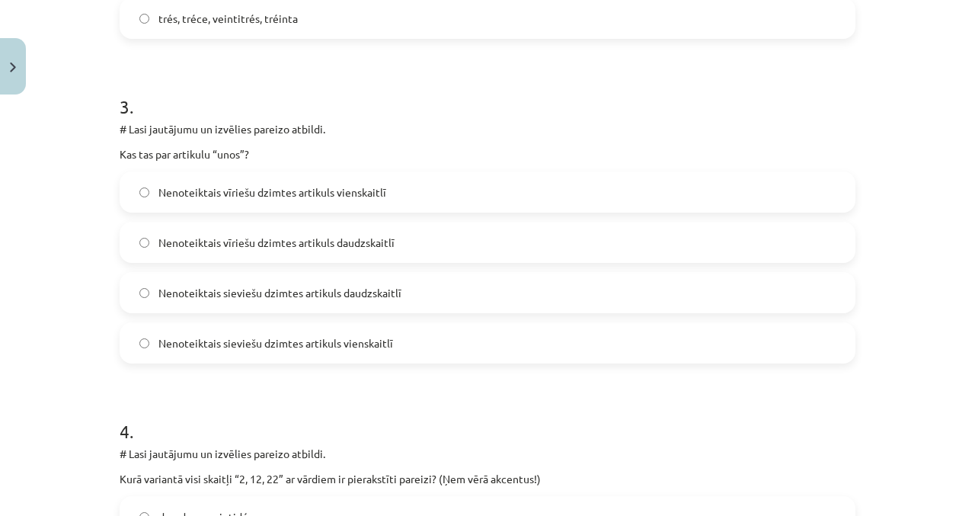
scroll to position [886, 0]
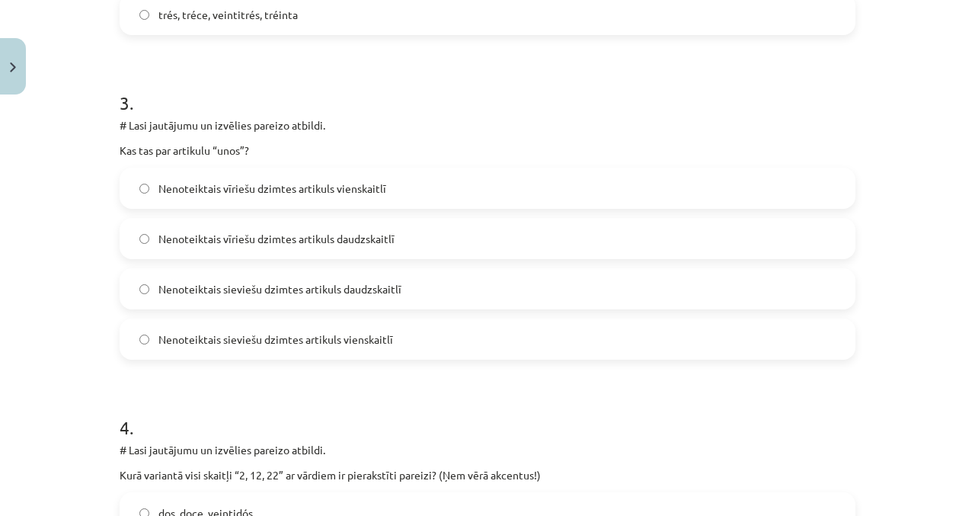
click at [109, 382] on div "Mācību tēma: Spāņu valodas b1 - 10. klases 1.ieskaites mācību materiāls #7 Skai…" at bounding box center [487, 258] width 975 height 516
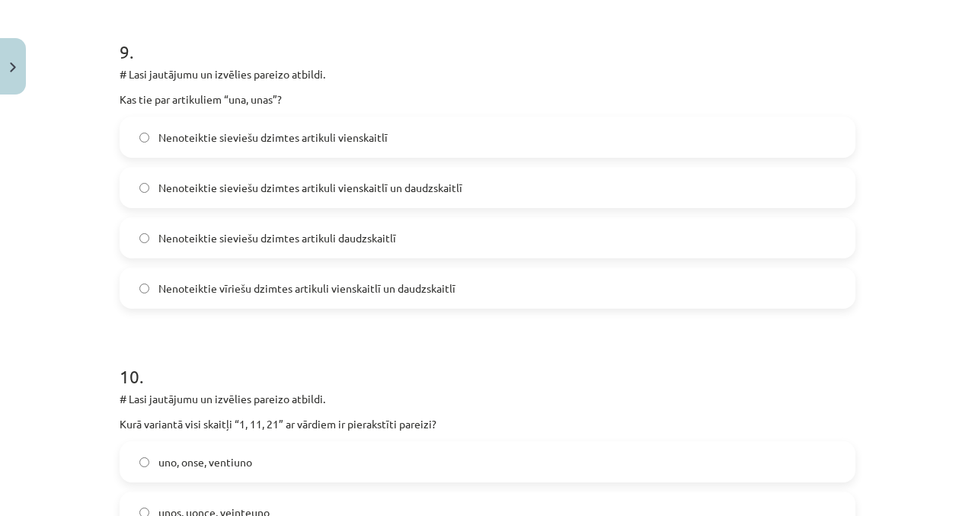
scroll to position [2871, 0]
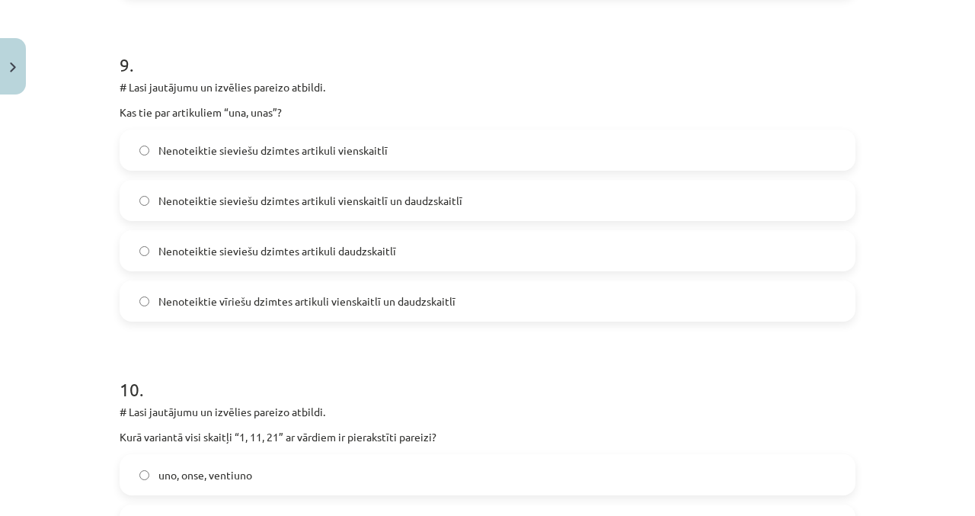
click at [608, 149] on label "Nenoteiktie sieviešu dzimtes artikuli vienskaitlī" at bounding box center [487, 150] width 733 height 38
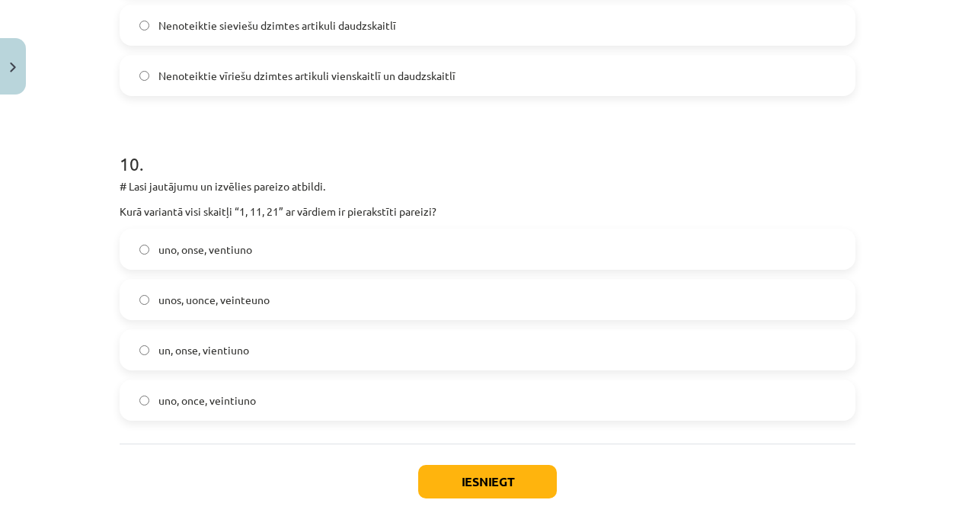
scroll to position [3113, 0]
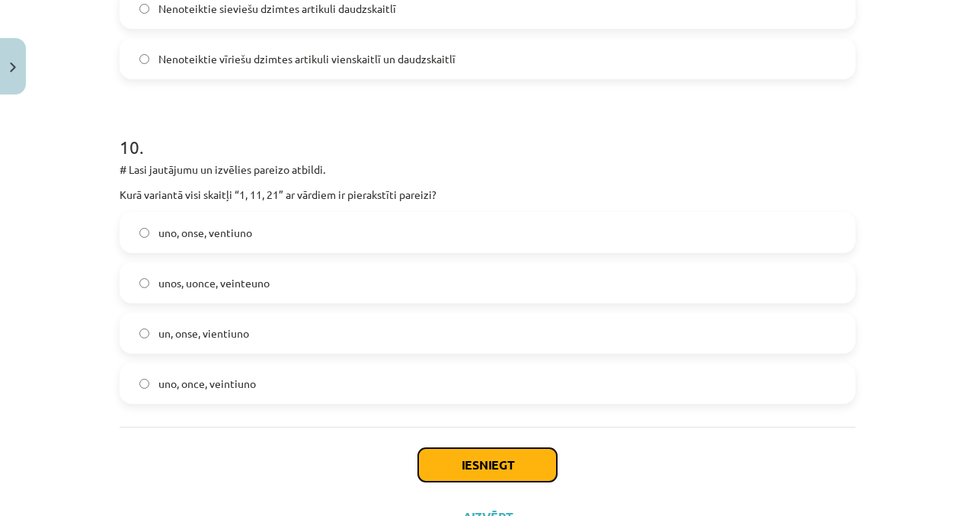
click at [514, 468] on button "Iesniegt" at bounding box center [487, 465] width 139 height 34
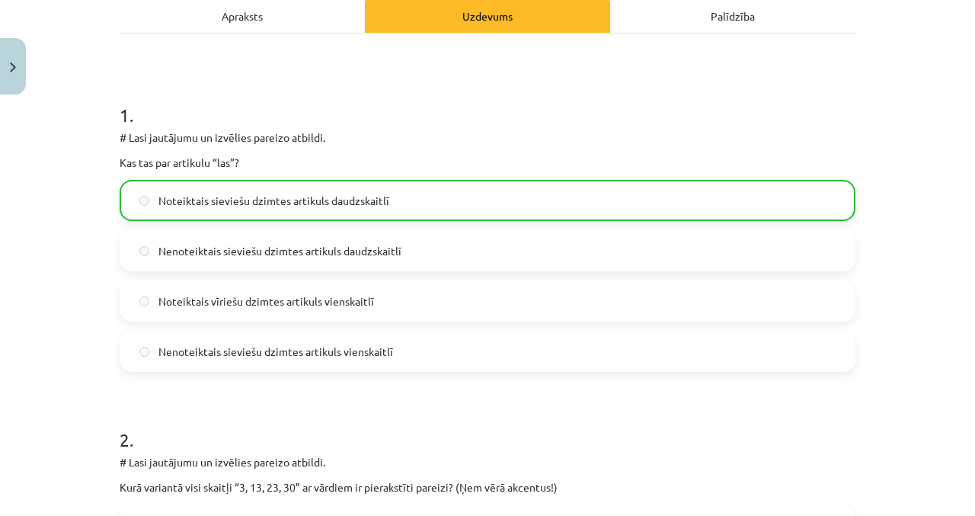
scroll to position [0, 0]
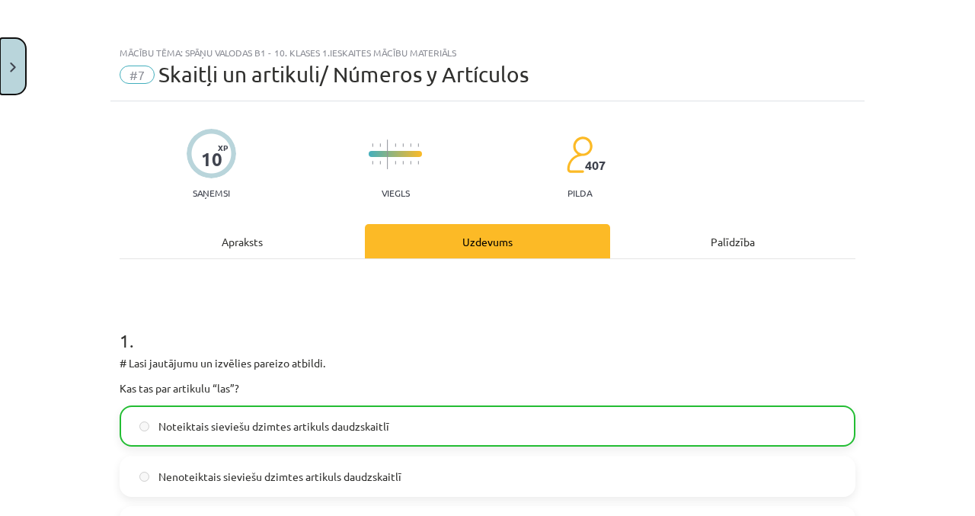
click at [22, 61] on button "Close" at bounding box center [13, 66] width 26 height 56
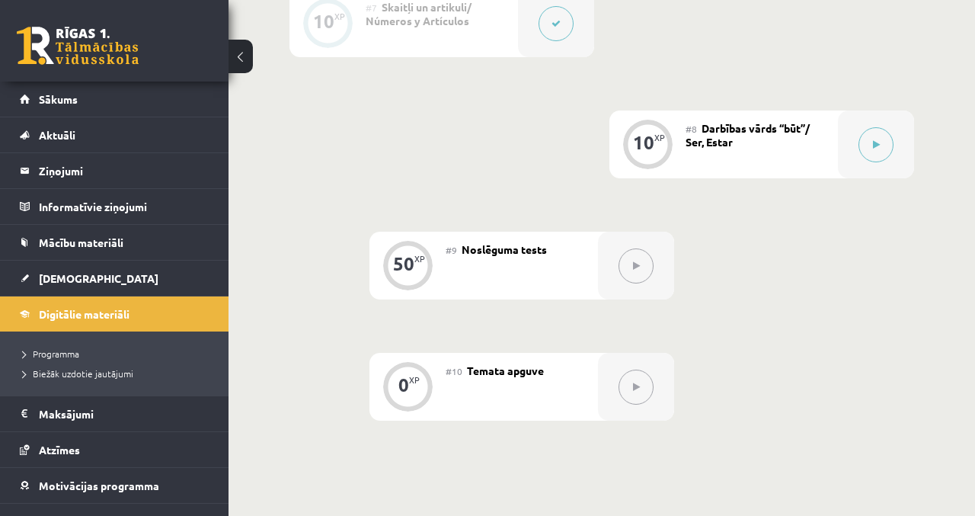
scroll to position [1260, 0]
click at [608, 139] on button at bounding box center [875, 143] width 35 height 35
